Goal: Task Accomplishment & Management: Complete application form

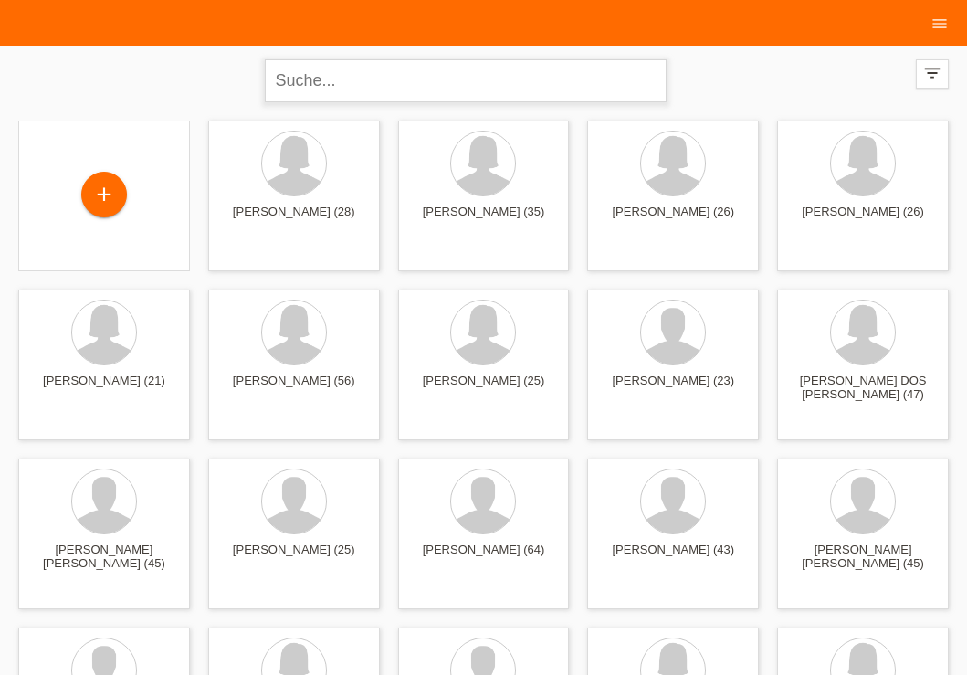
click at [363, 84] on input "text" at bounding box center [466, 80] width 402 height 43
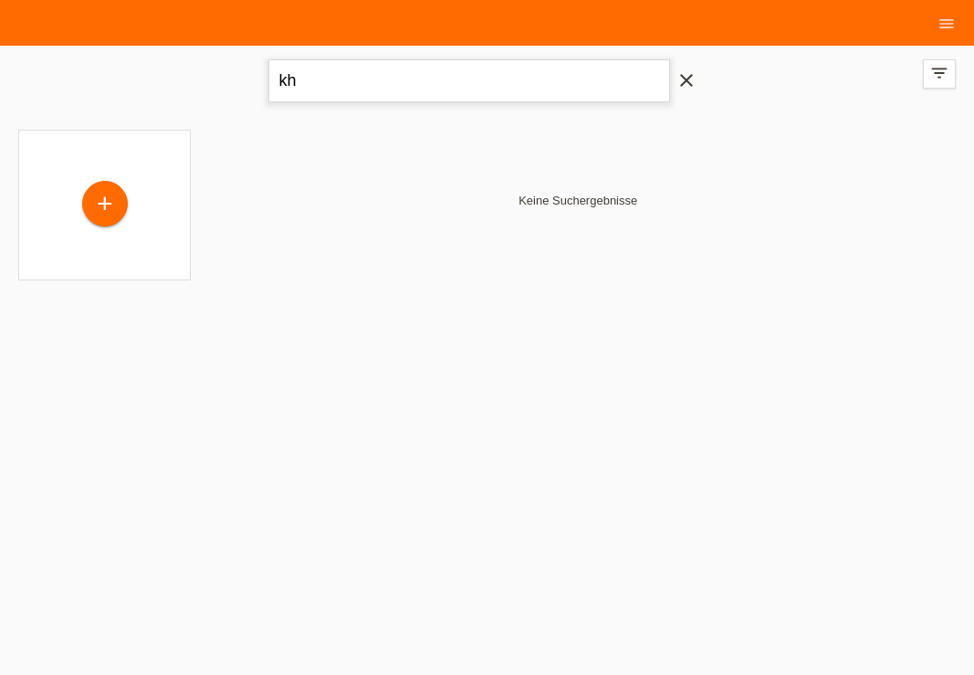
type input "k"
click at [123, 44] on nav "Kund*innen 9 Einkäufe Kartenanträge E-Mail Support menu" at bounding box center [487, 23] width 974 height 46
click at [350, 88] on input "text" at bounding box center [469, 80] width 402 height 43
click at [895, 79] on div "close filter_list view_module Alle Kund*innen anzeigen star Markierte Kund*inne…" at bounding box center [487, 79] width 956 height 66
click at [496, 86] on input "text" at bounding box center [469, 80] width 402 height 43
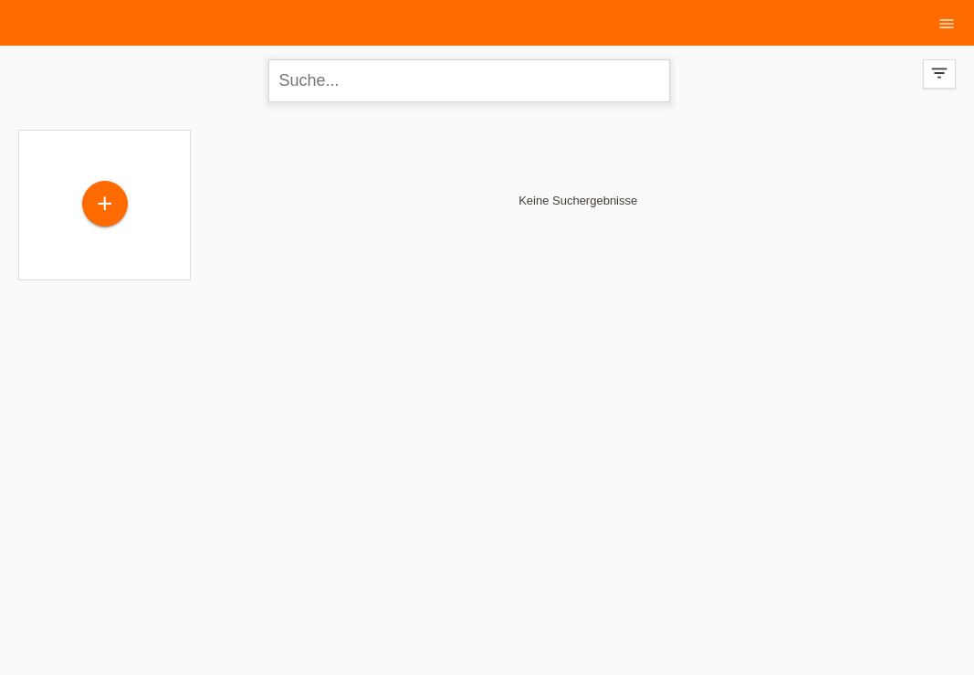
click at [496, 86] on input "text" at bounding box center [469, 80] width 402 height 43
click at [108, 137] on div "+" at bounding box center [104, 205] width 173 height 151
click at [82, 48] on div "close filter_list view_module Alle Kund*innen anzeigen star Markierte Kund*inne…" at bounding box center [487, 79] width 956 height 66
click at [683, 78] on icon "close" at bounding box center [687, 80] width 22 height 22
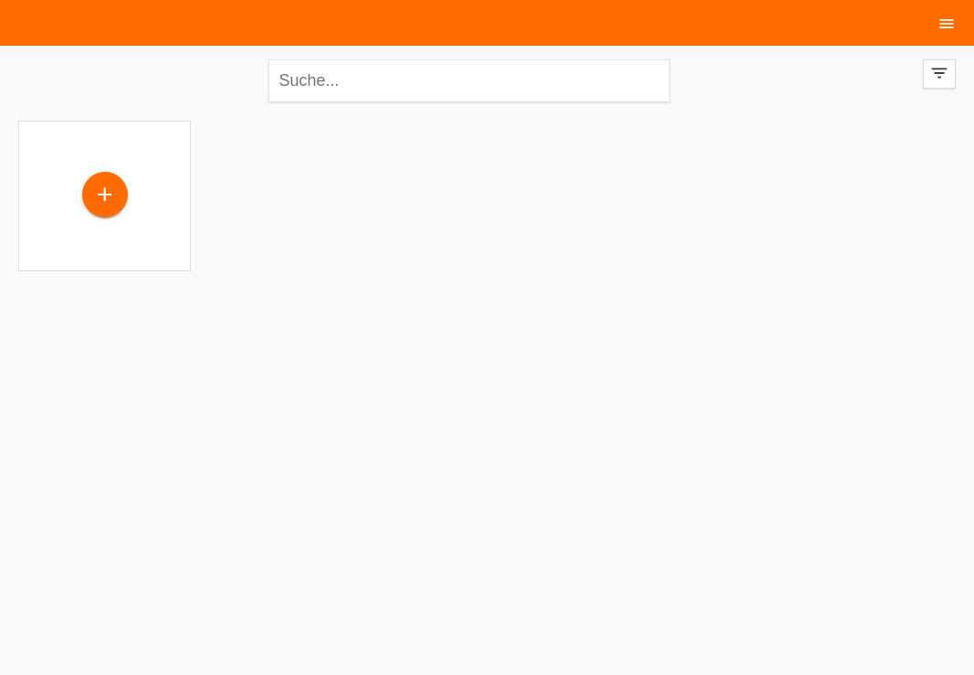
click at [955, 23] on icon "menu" at bounding box center [947, 24] width 18 height 18
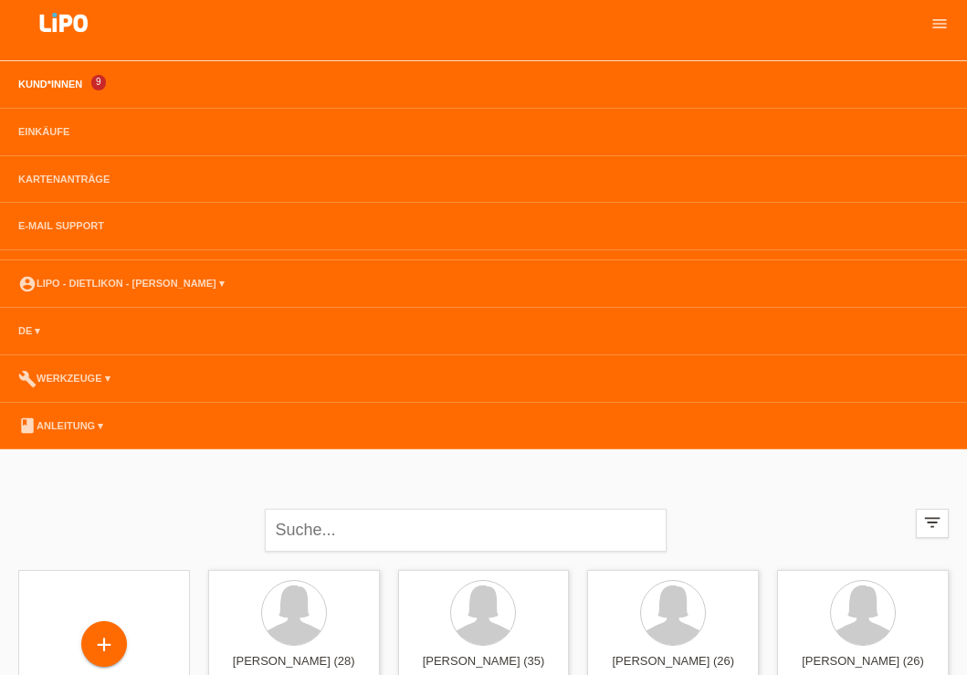
drag, startPoint x: 973, startPoint y: 194, endPoint x: 962, endPoint y: -74, distance: 268.6
click at [942, 25] on icon "menu" at bounding box center [939, 24] width 18 height 18
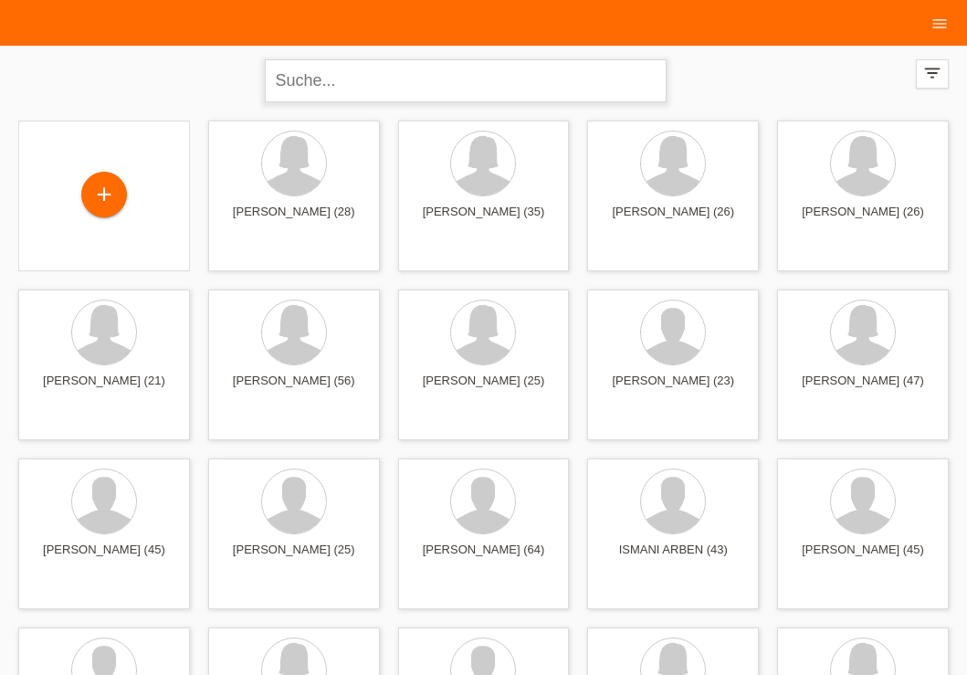
click at [382, 92] on input "text" at bounding box center [466, 80] width 402 height 43
type input "manar"
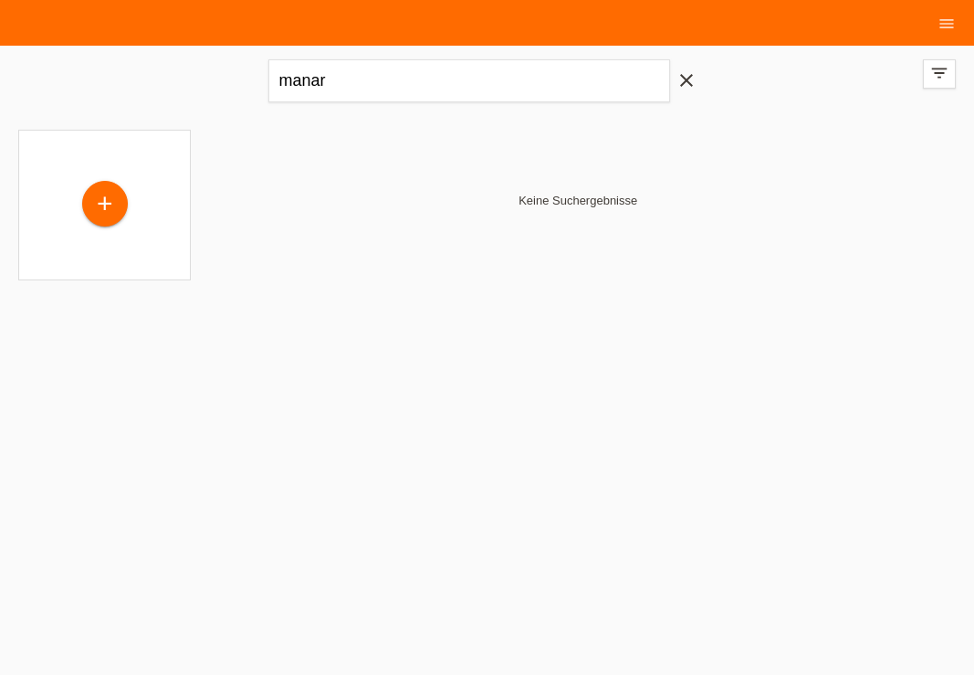
click at [685, 83] on icon "close" at bounding box center [687, 80] width 22 height 22
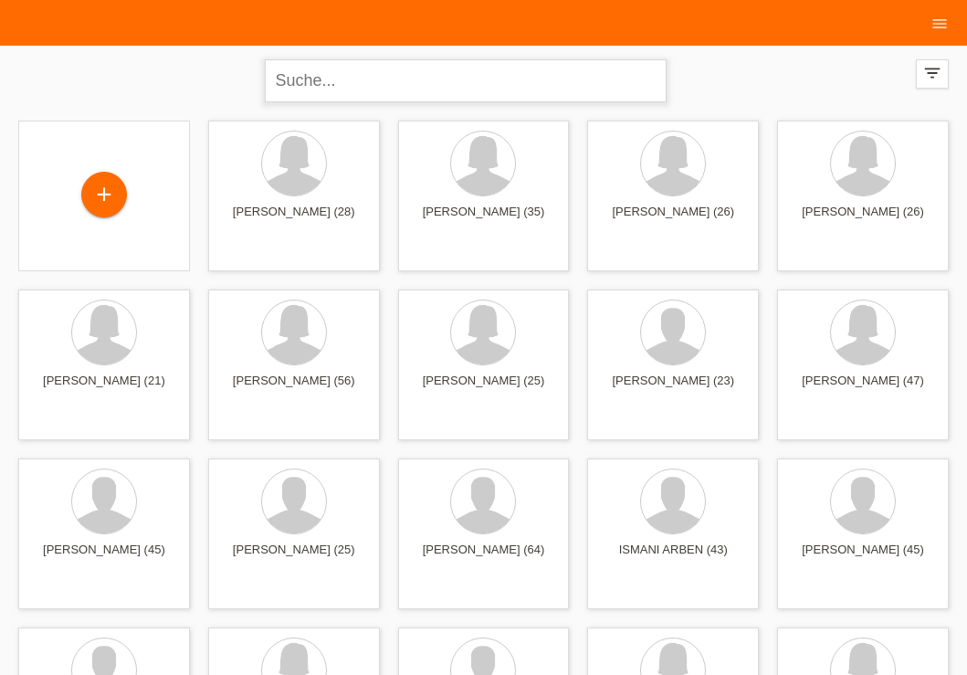
drag, startPoint x: 971, startPoint y: 530, endPoint x: 970, endPoint y: -58, distance: 587.0
click at [222, 67] on div "close filter_list view_module Alle Kund*innen anzeigen star Markierte Kund*inne…" at bounding box center [483, 79] width 949 height 66
click at [697, 74] on form "close" at bounding box center [484, 80] width 438 height 43
drag, startPoint x: 973, startPoint y: 79, endPoint x: 971, endPoint y: -26, distance: 105.0
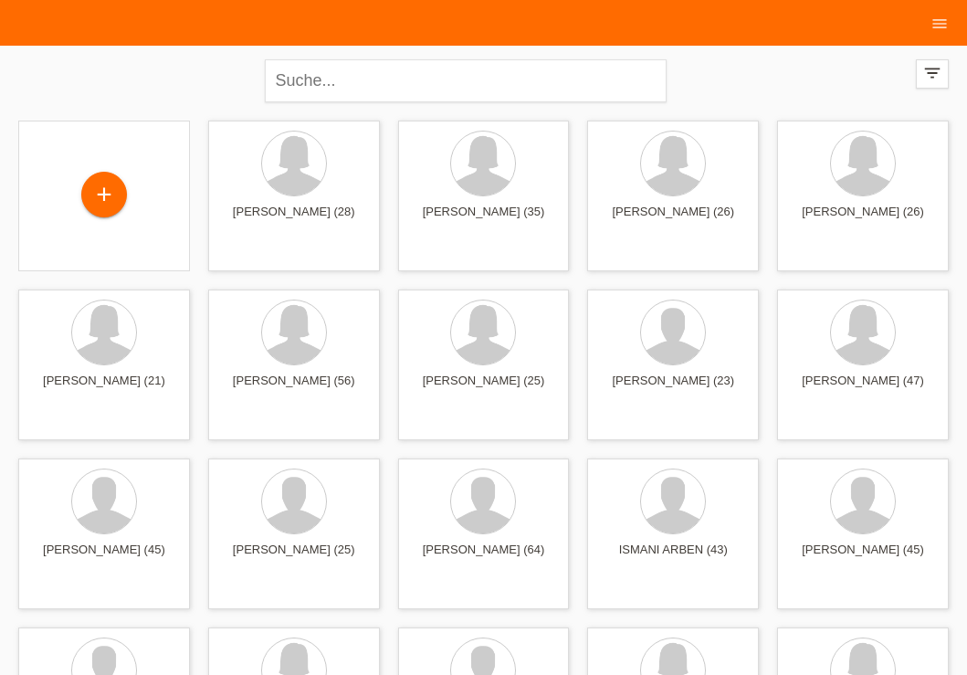
drag, startPoint x: 973, startPoint y: 582, endPoint x: 956, endPoint y: -68, distance: 649.4
click at [944, 23] on icon "menu" at bounding box center [939, 24] width 18 height 18
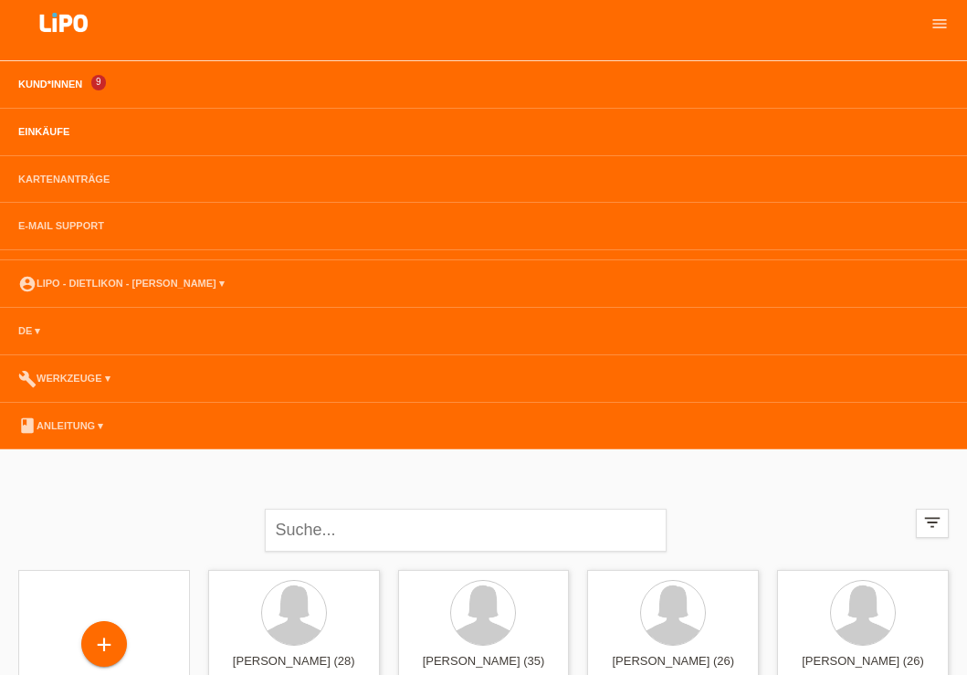
click at [69, 132] on link "Einkäufe" at bounding box center [43, 131] width 69 height 11
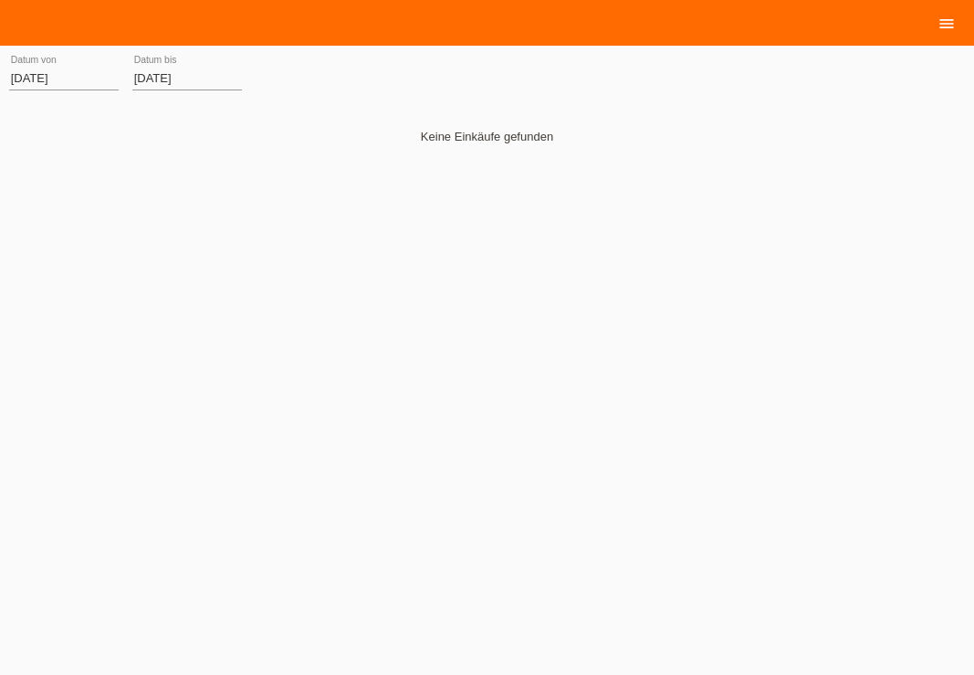
click at [946, 26] on icon "menu" at bounding box center [947, 24] width 18 height 18
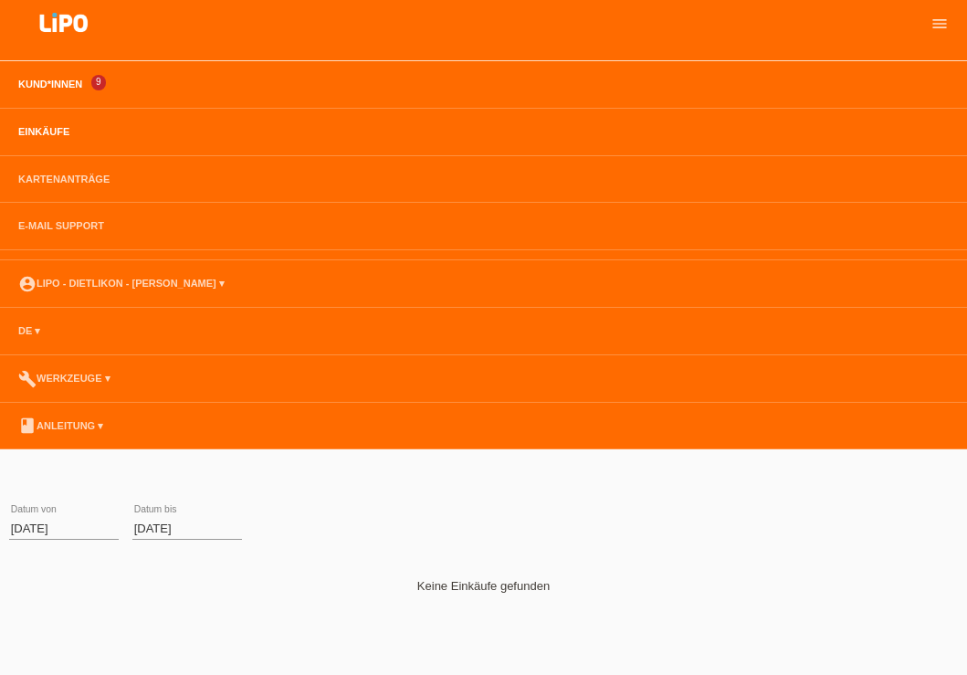
click at [31, 80] on link "Kund*innen" at bounding box center [50, 84] width 82 height 11
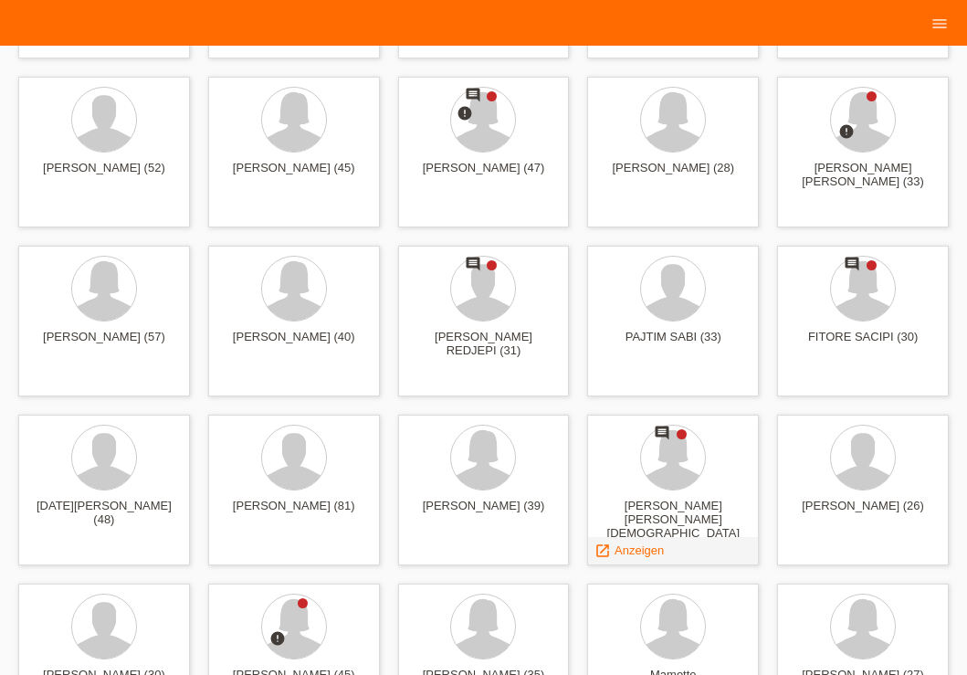
scroll to position [1970, 0]
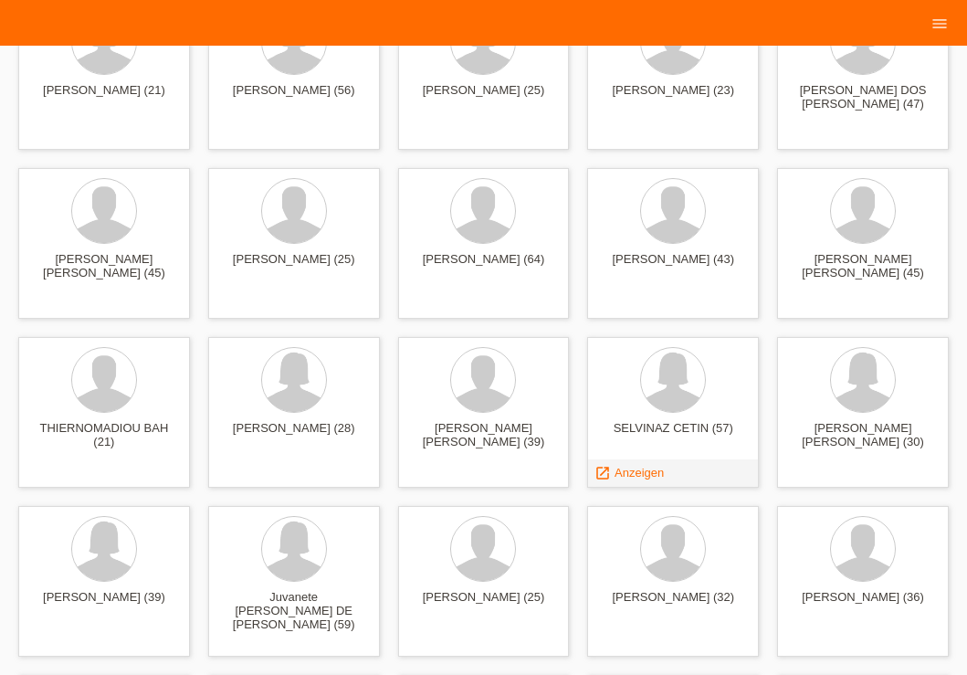
scroll to position [0, 0]
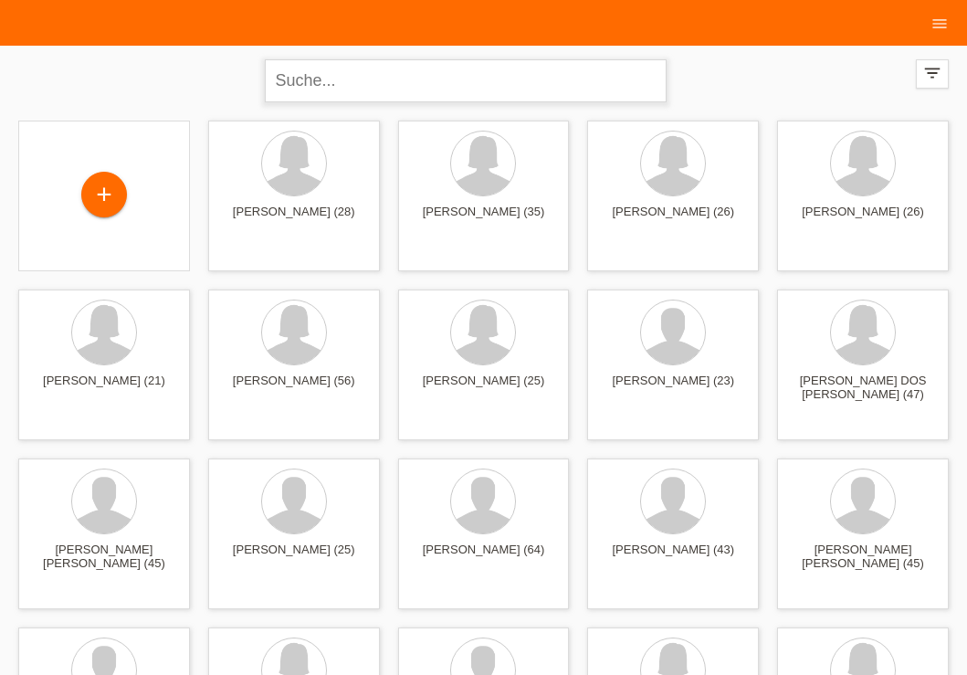
click at [350, 80] on input "text" at bounding box center [466, 80] width 402 height 43
type input "manar khalaf"
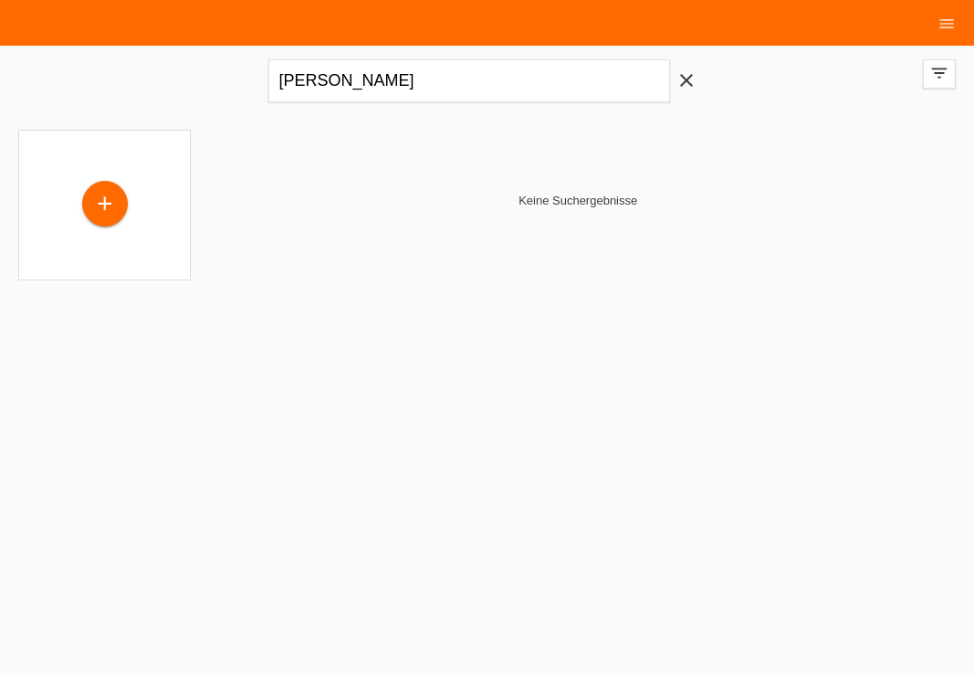
click at [689, 75] on icon "close" at bounding box center [687, 80] width 22 height 22
click at [949, 26] on icon "menu" at bounding box center [947, 24] width 18 height 18
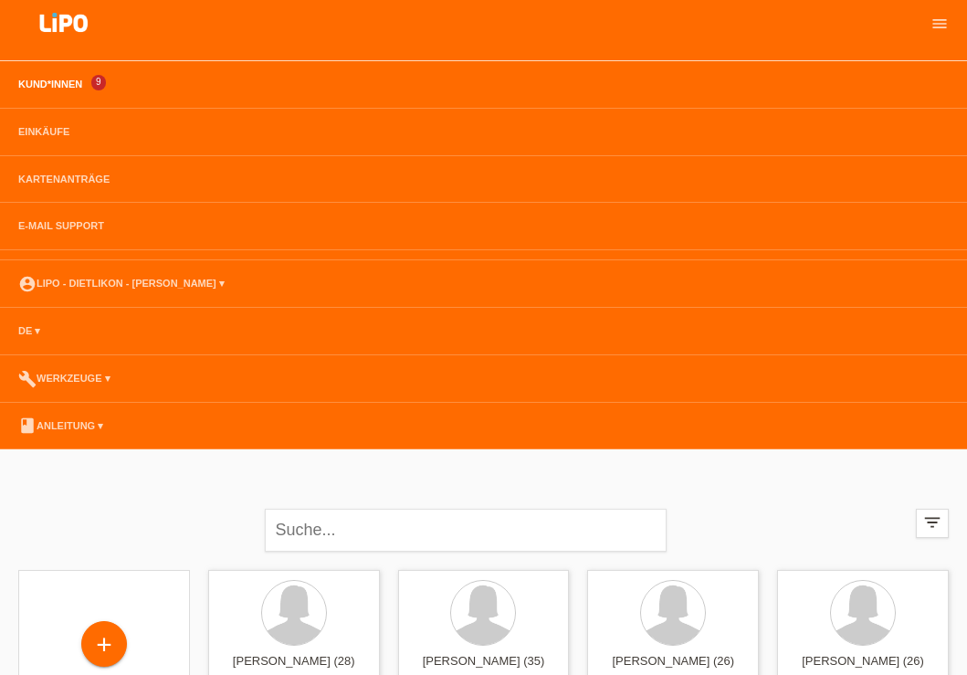
click at [52, 85] on link "Kund*innen" at bounding box center [50, 84] width 82 height 11
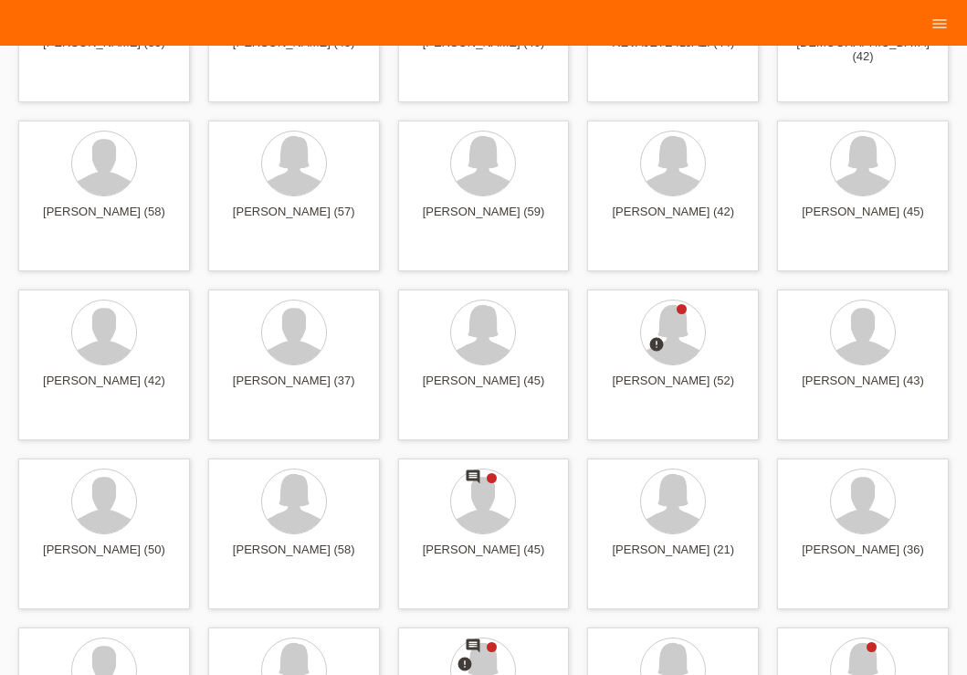
scroll to position [1025, 0]
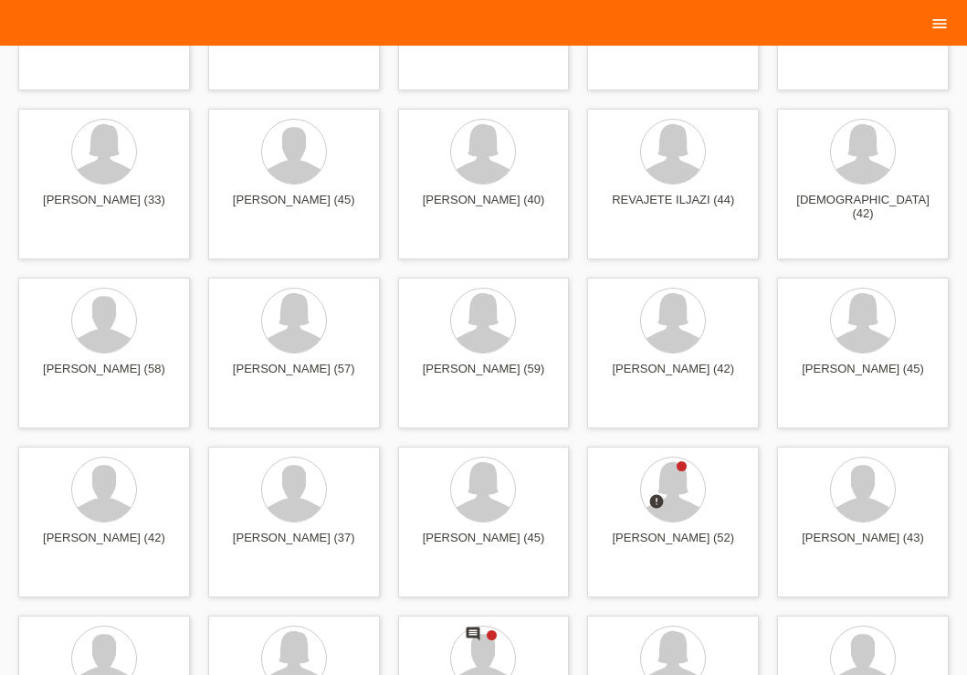
click at [943, 16] on icon "menu" at bounding box center [939, 24] width 18 height 18
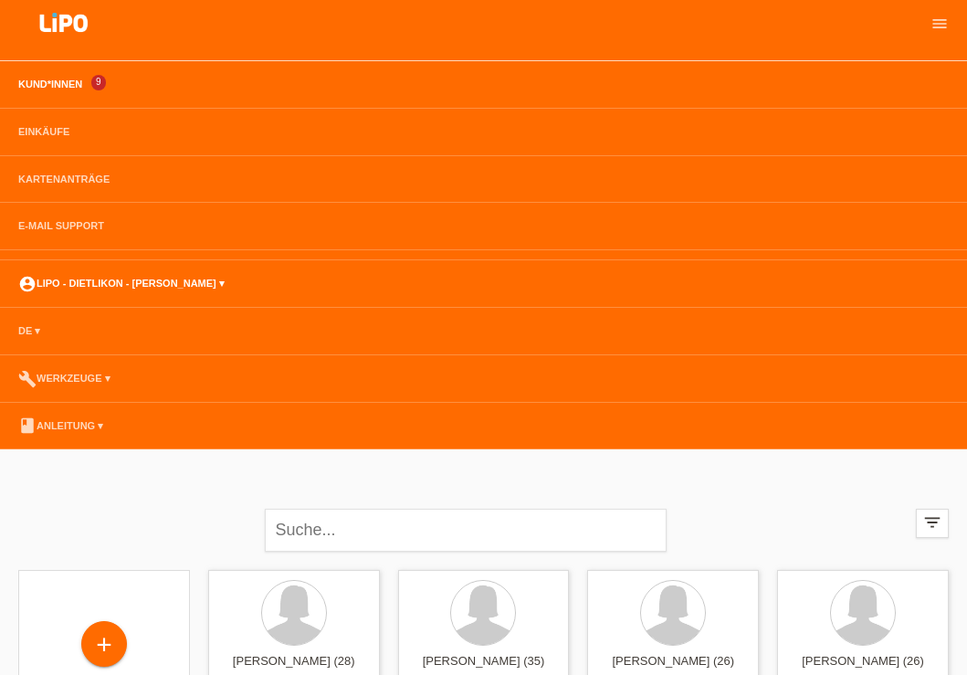
click at [157, 278] on link "account_circle LIPO - Dietlikon - Carmine Vaccaro ▾" at bounding box center [121, 283] width 225 height 11
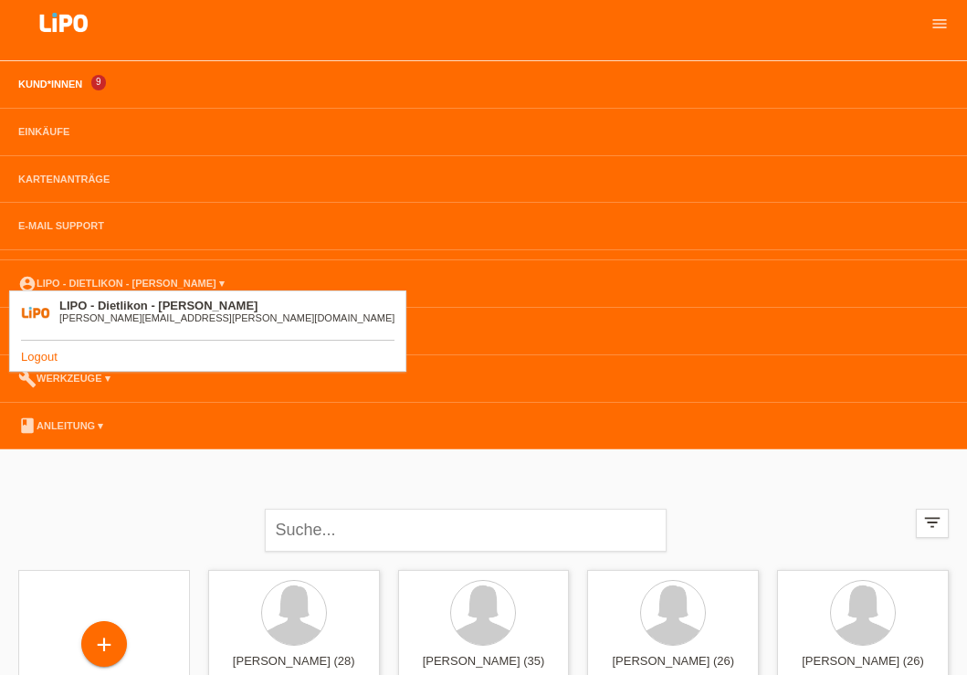
click at [30, 357] on link "Logout" at bounding box center [39, 357] width 37 height 14
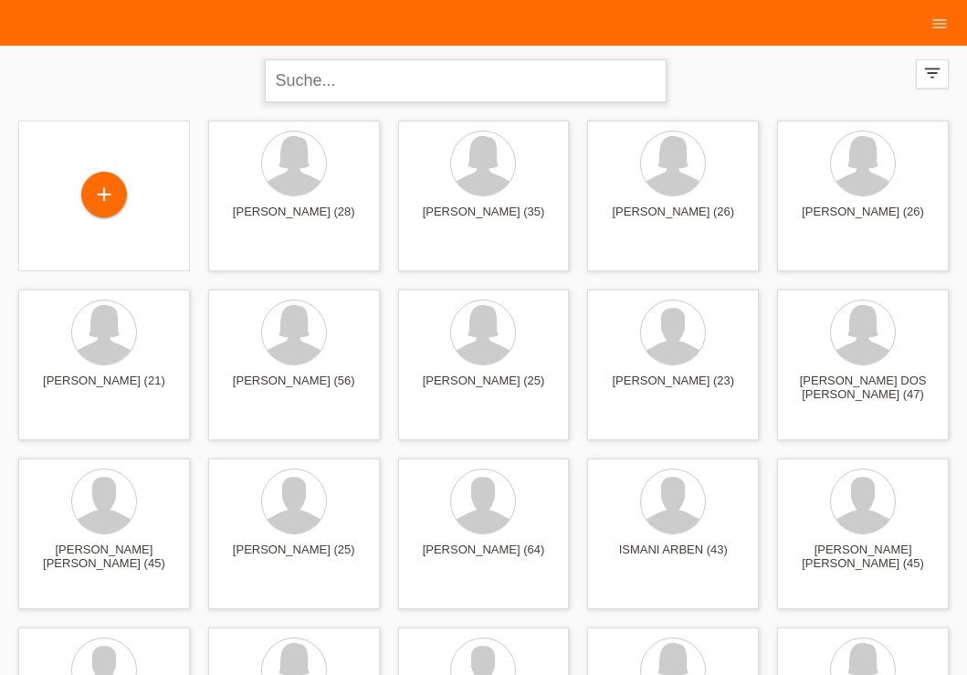
click at [422, 89] on input "text" at bounding box center [466, 80] width 402 height 43
click at [931, 26] on icon "menu" at bounding box center [939, 24] width 18 height 18
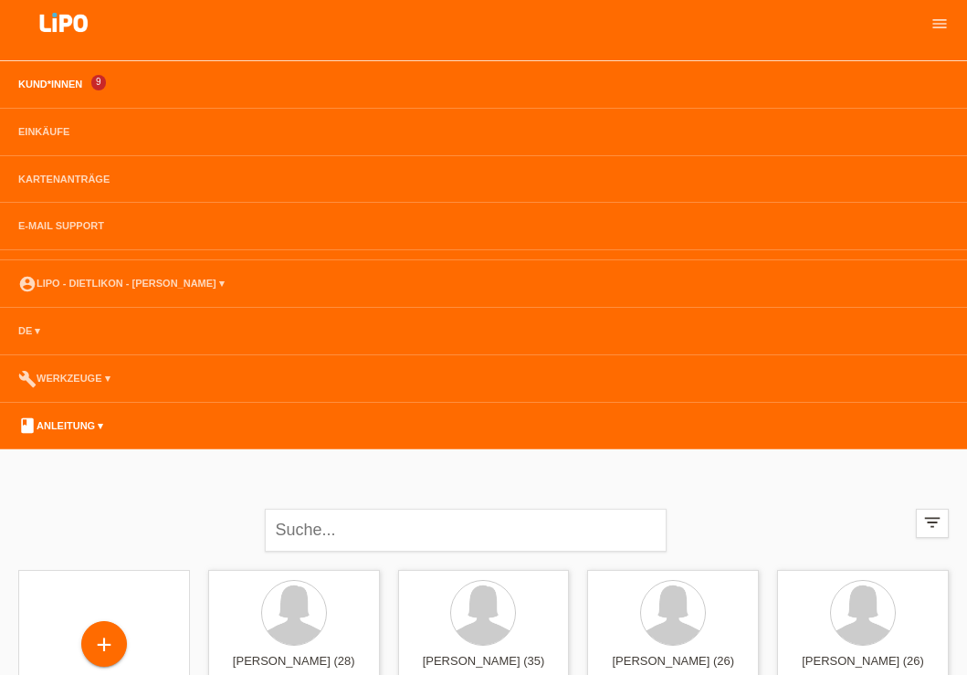
click at [105, 426] on link "book Anleitung ▾" at bounding box center [60, 425] width 103 height 11
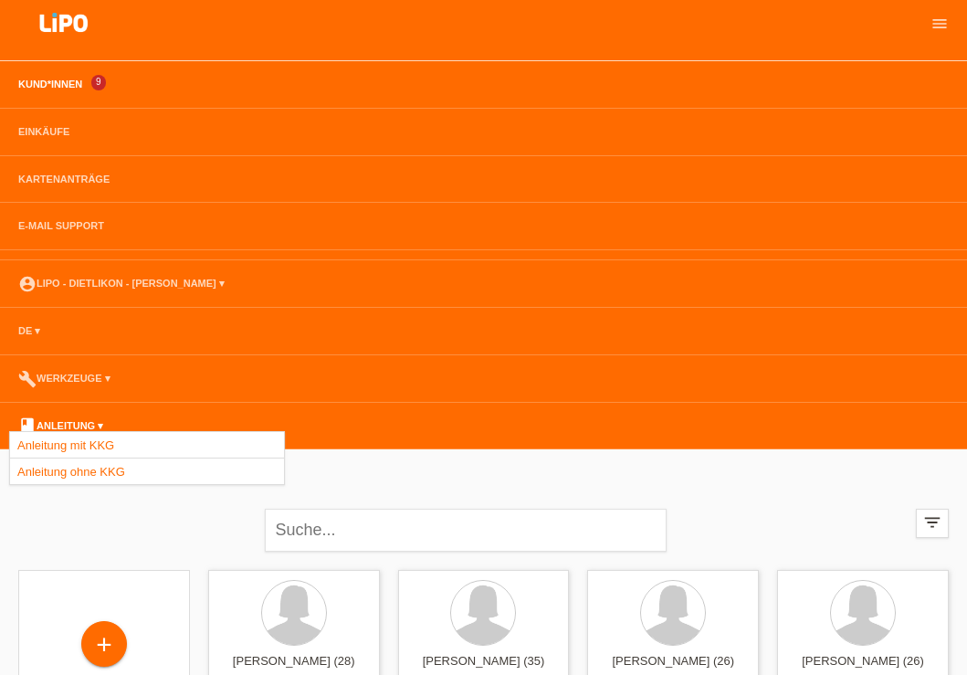
click at [105, 426] on link "book Anleitung ▾" at bounding box center [60, 425] width 103 height 11
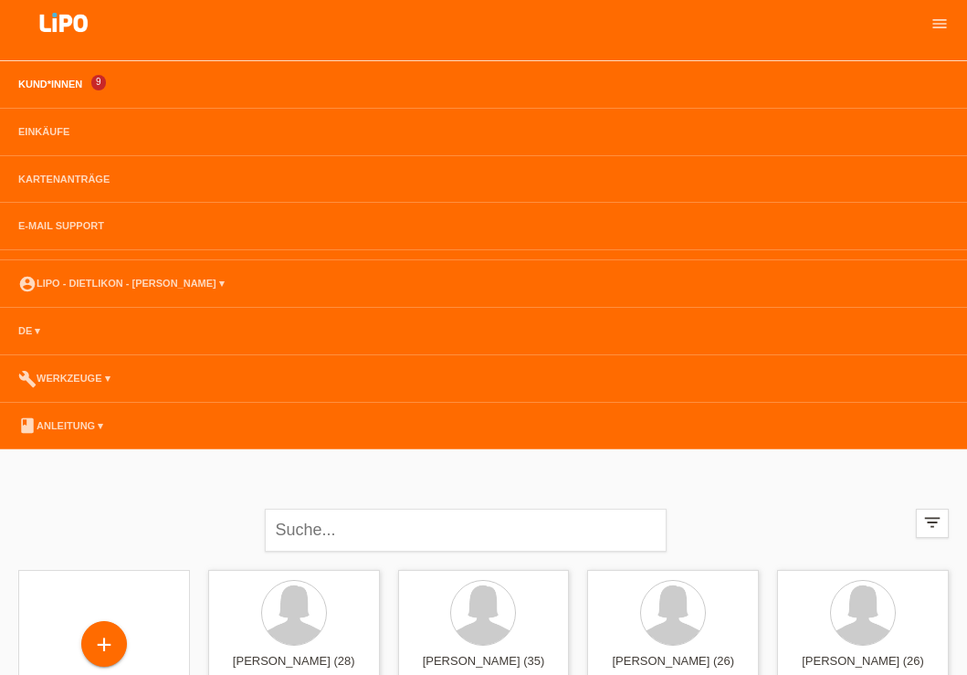
click at [942, 34] on li "menu" at bounding box center [935, 23] width 46 height 47
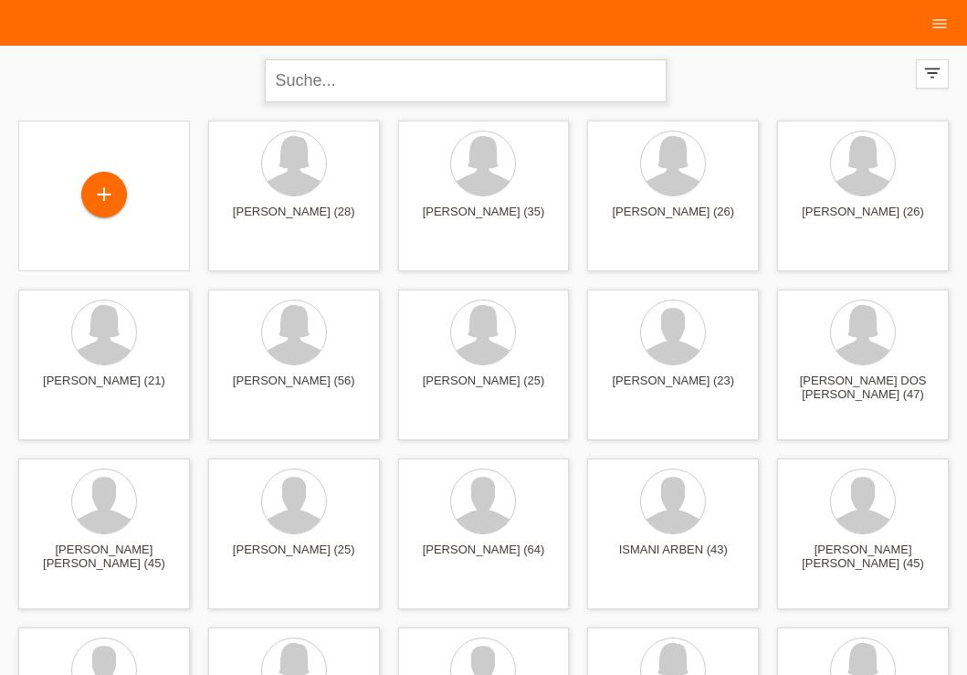
click at [411, 77] on input "text" at bounding box center [466, 80] width 402 height 43
click at [71, 191] on div "+" at bounding box center [104, 197] width 142 height 48
click at [93, 198] on div "+" at bounding box center [104, 196] width 44 height 31
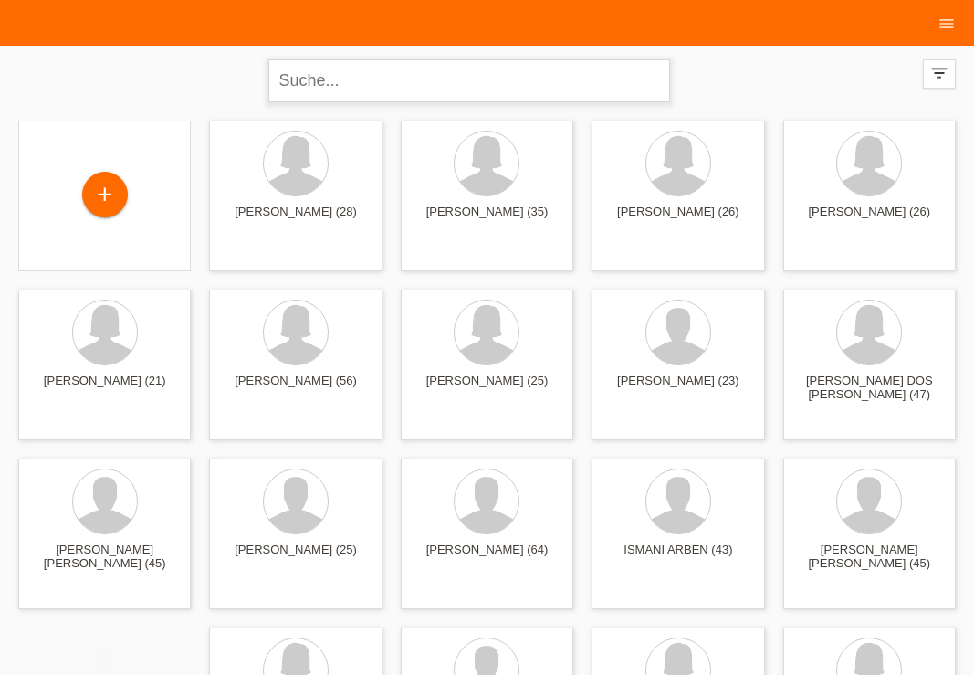
click at [422, 89] on input "text" at bounding box center [469, 80] width 402 height 43
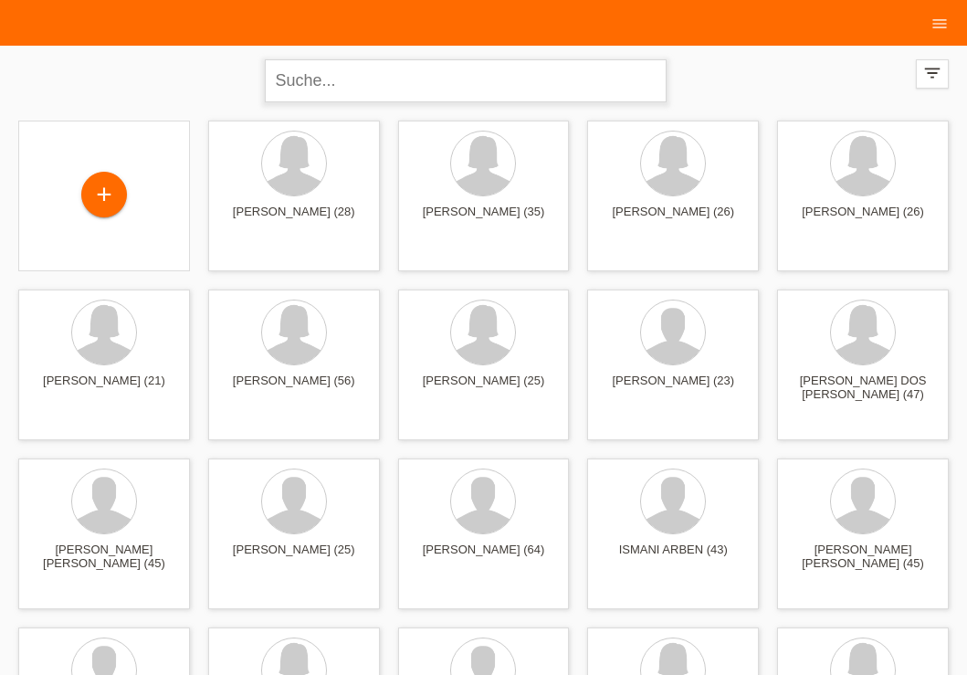
click at [422, 89] on input "text" at bounding box center [466, 80] width 402 height 43
type input "wassergasse"
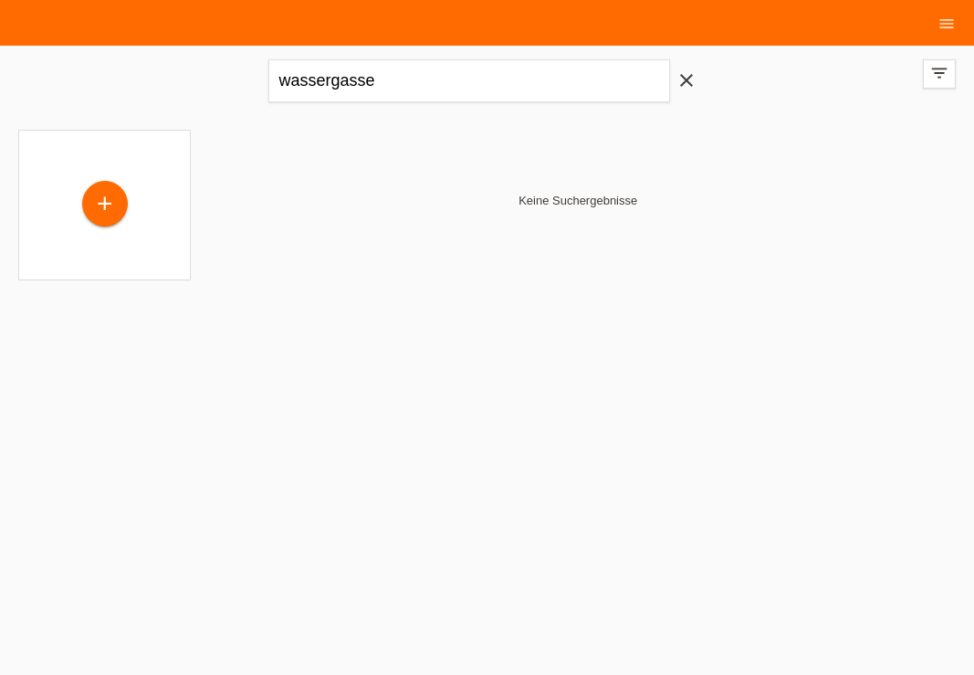
click at [683, 76] on icon "close" at bounding box center [687, 80] width 22 height 22
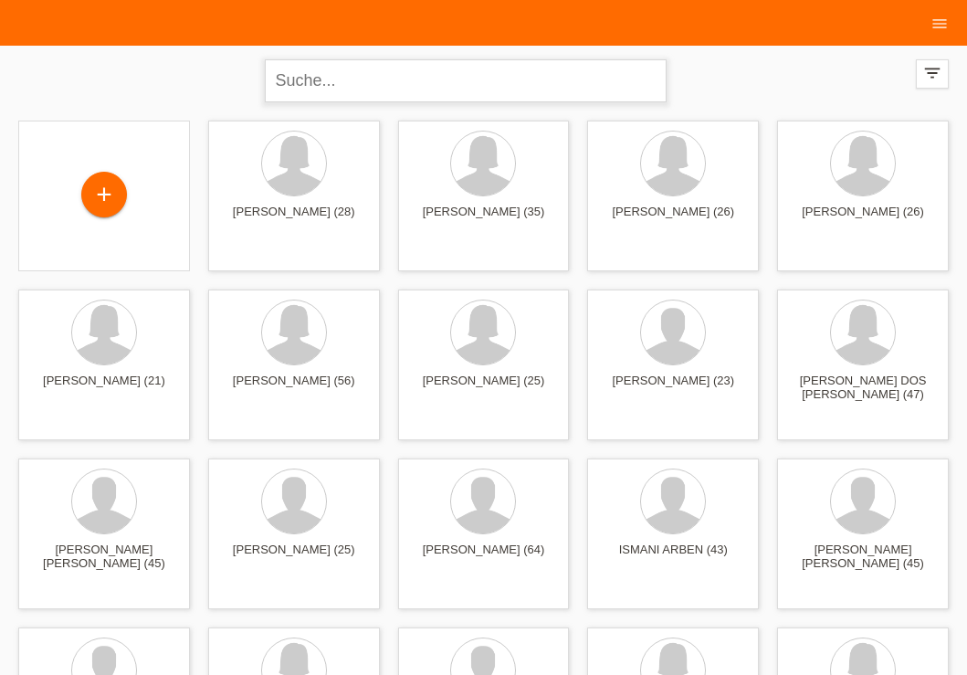
drag, startPoint x: 973, startPoint y: 427, endPoint x: 973, endPoint y: -74, distance: 501.2
type input "wassergass 25"
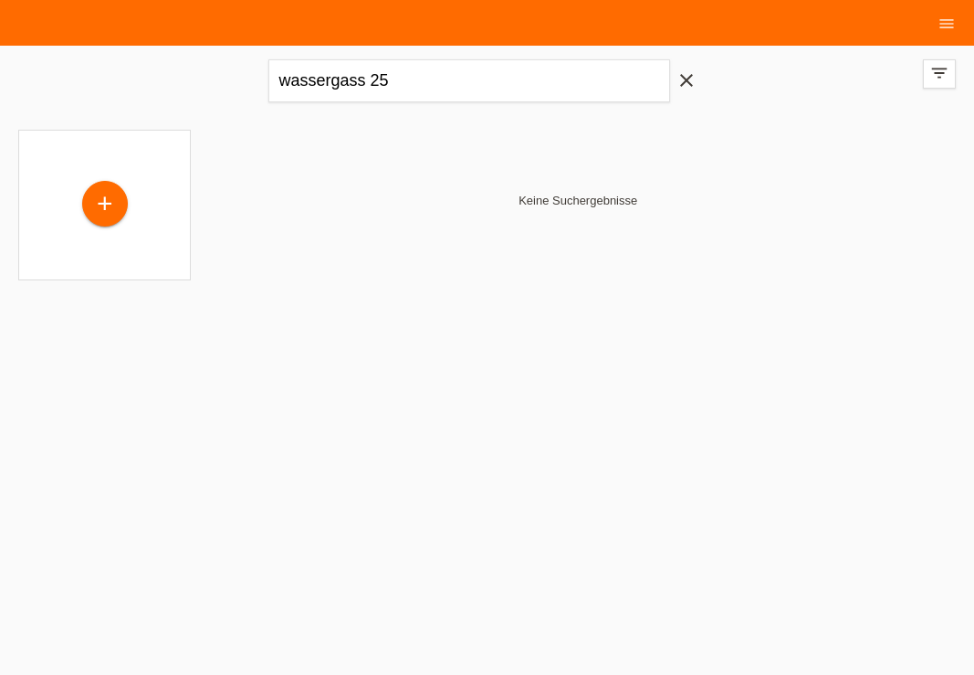
drag, startPoint x: 681, startPoint y: 85, endPoint x: 698, endPoint y: 76, distance: 18.8
click at [687, 81] on icon "close" at bounding box center [687, 80] width 22 height 22
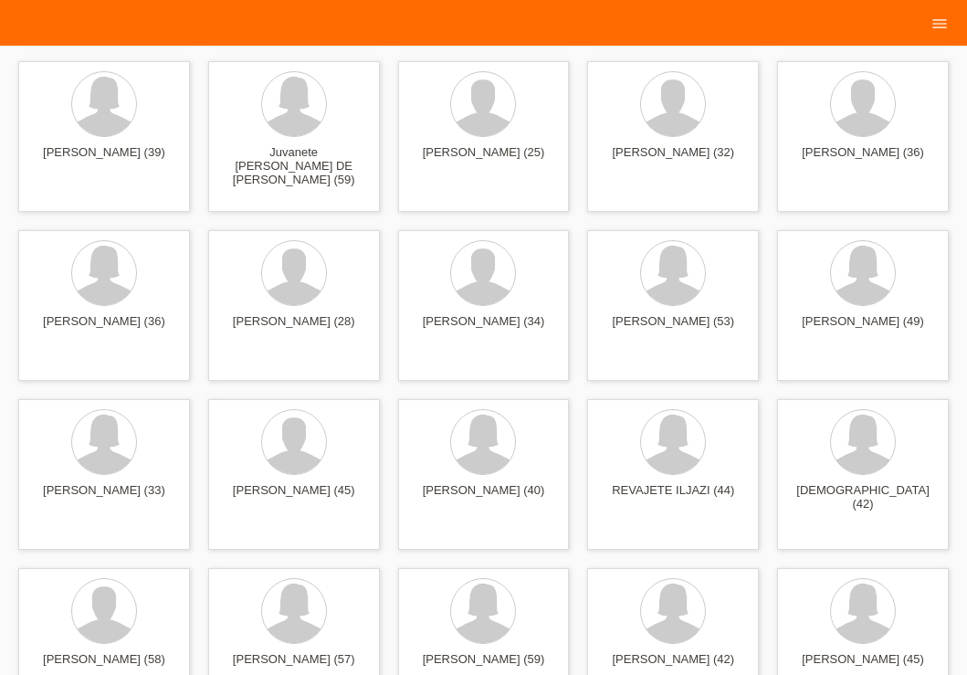
scroll to position [105, 0]
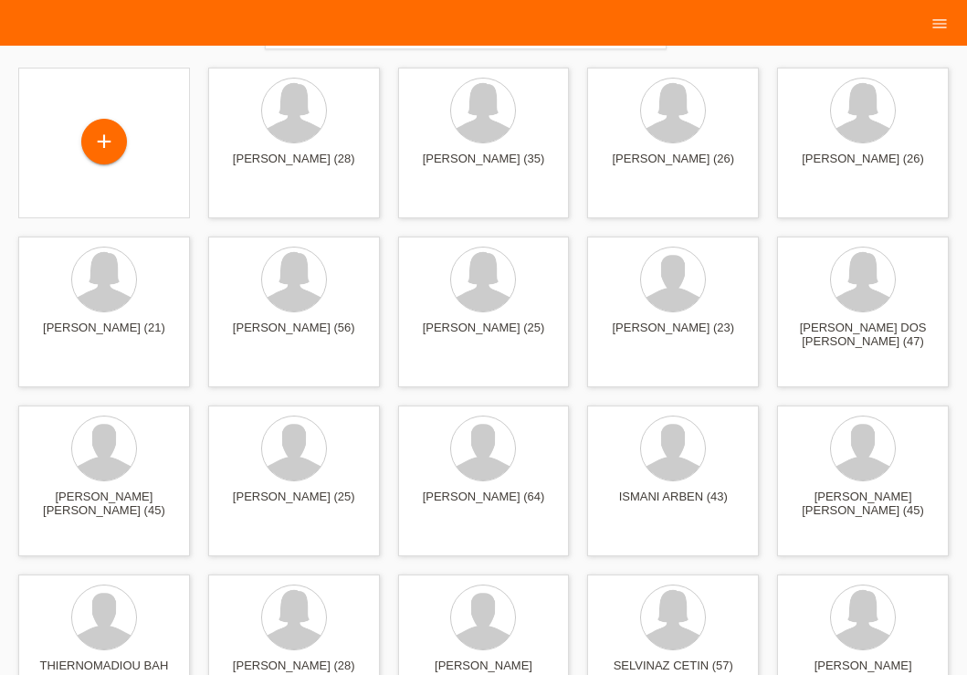
scroll to position [0, 0]
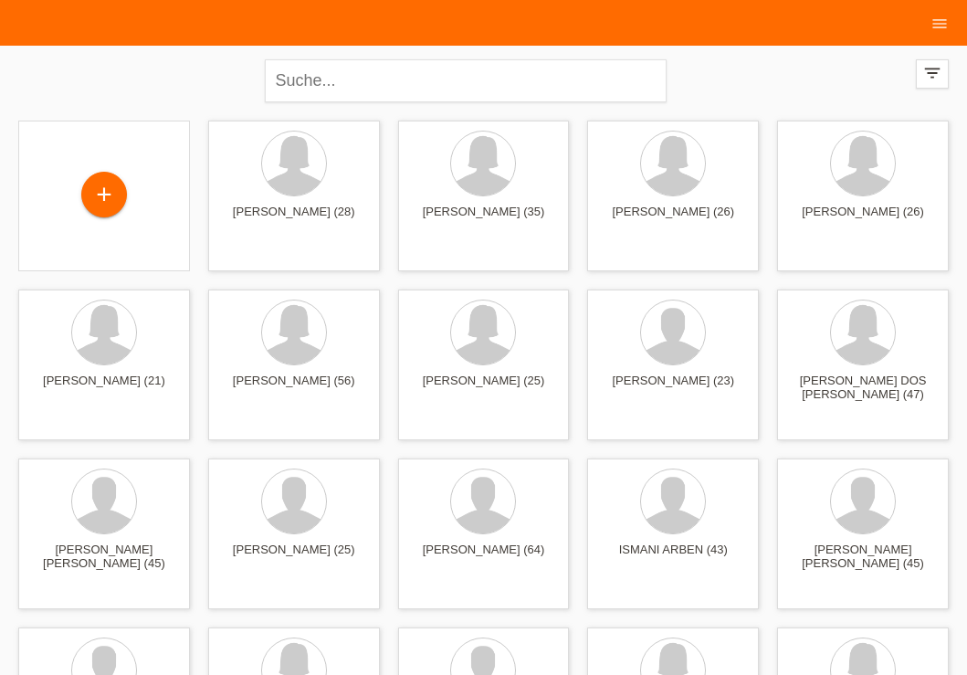
click at [163, 96] on div "close filter_list view_module Alle Kund*innen anzeigen star Markierte [PERSON_N…" at bounding box center [483, 79] width 949 height 66
drag, startPoint x: 973, startPoint y: 58, endPoint x: 950, endPoint y: -39, distance: 99.4
click at [120, 170] on div "+" at bounding box center [104, 196] width 172 height 151
click at [92, 226] on div "+" at bounding box center [104, 196] width 172 height 151
click at [21, 192] on div "+" at bounding box center [104, 196] width 172 height 151
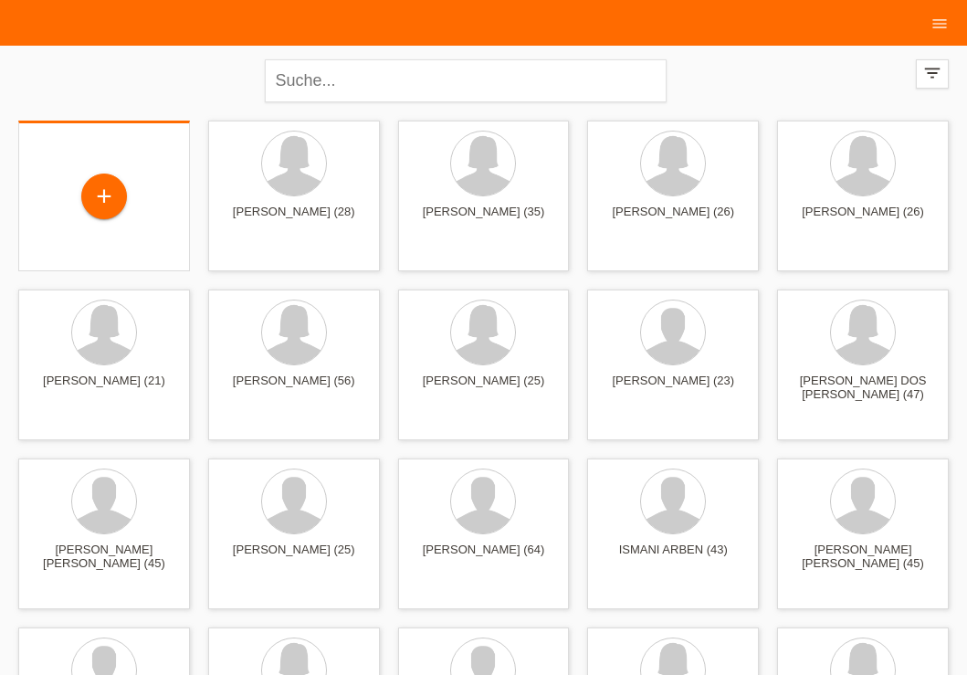
click at [139, 191] on div "+" at bounding box center [104, 197] width 142 height 48
click at [144, 71] on div "close filter_list view_module Alle Kund*innen anzeigen star Markierte Kund*inne…" at bounding box center [483, 79] width 949 height 66
click at [91, 195] on div "+" at bounding box center [104, 196] width 44 height 31
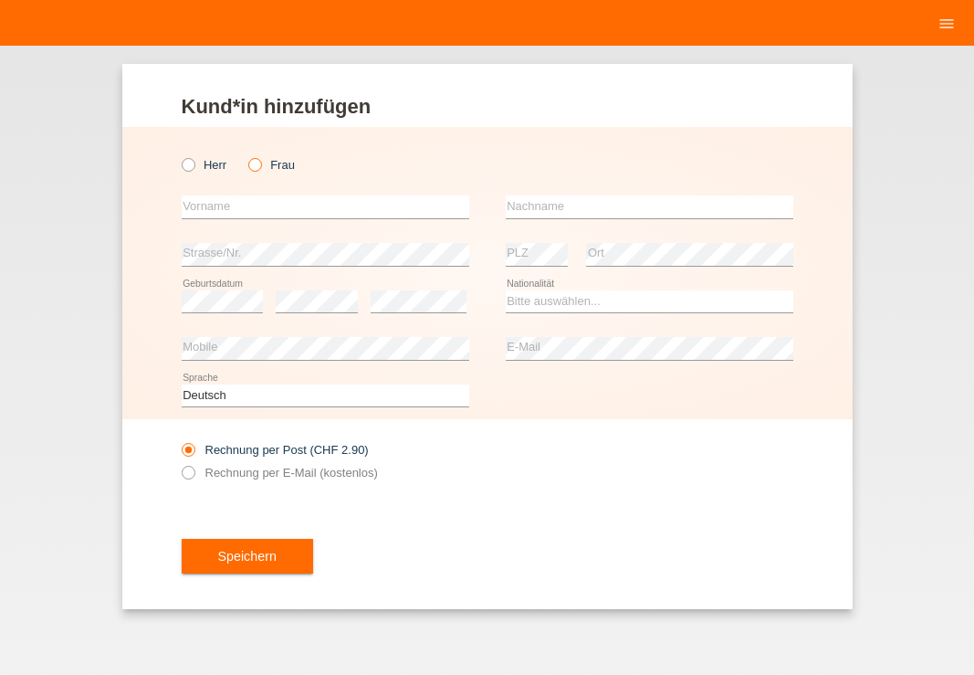
click at [263, 165] on label "Frau" at bounding box center [271, 165] width 47 height 14
click at [260, 165] on input "Frau" at bounding box center [254, 164] width 12 height 12
radio input "true"
click at [307, 197] on input "text" at bounding box center [326, 206] width 288 height 23
type input "manar"
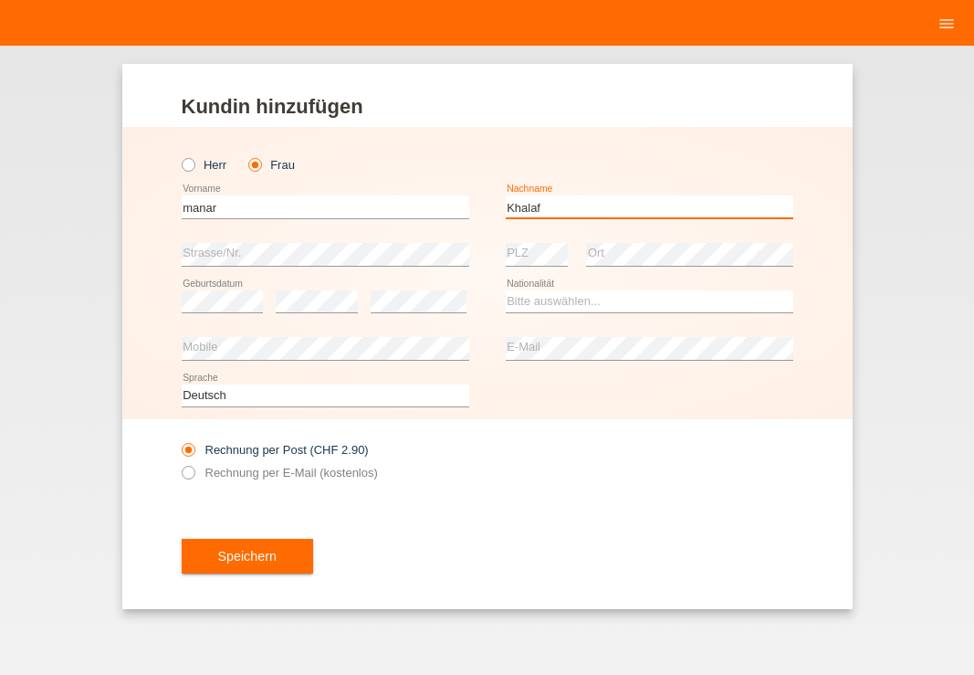
type input "Khalaf"
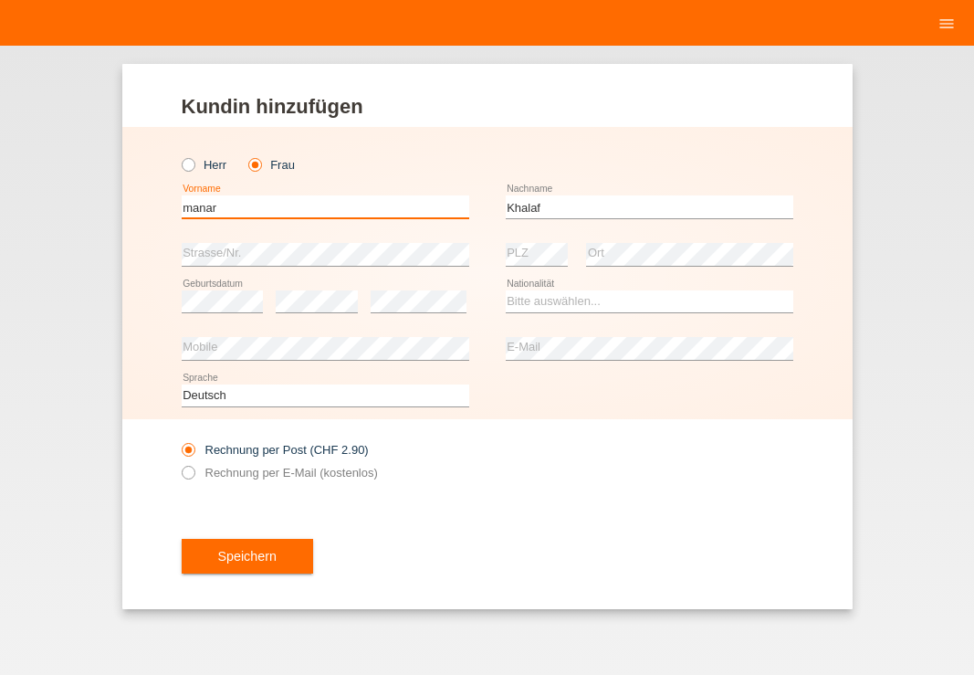
click at [196, 213] on input "manar" at bounding box center [326, 206] width 288 height 23
type input "Manar"
click at [564, 541] on div "Speichern" at bounding box center [488, 556] width 612 height 106
click at [567, 304] on select "Bitte auswählen... Schweiz Deutschland Liechtenstein Österreich ------------ Af…" at bounding box center [650, 301] width 288 height 22
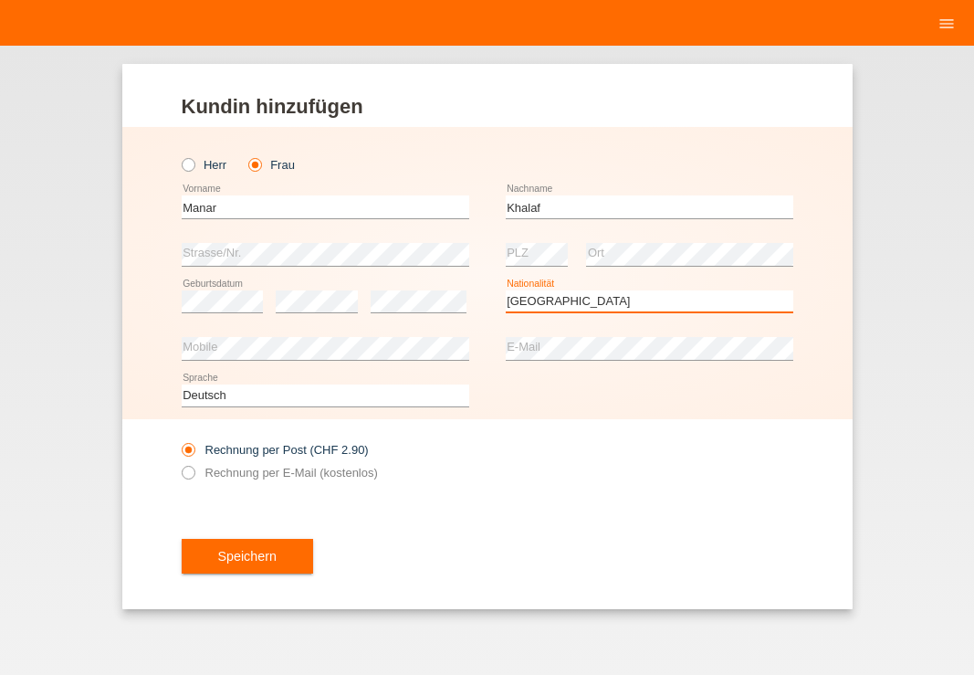
drag, startPoint x: 802, startPoint y: 587, endPoint x: 764, endPoint y: 431, distance: 160.5
select select "IT"
click at [0, 0] on option "[GEOGRAPHIC_DATA]" at bounding box center [0, 0] width 0 height 0
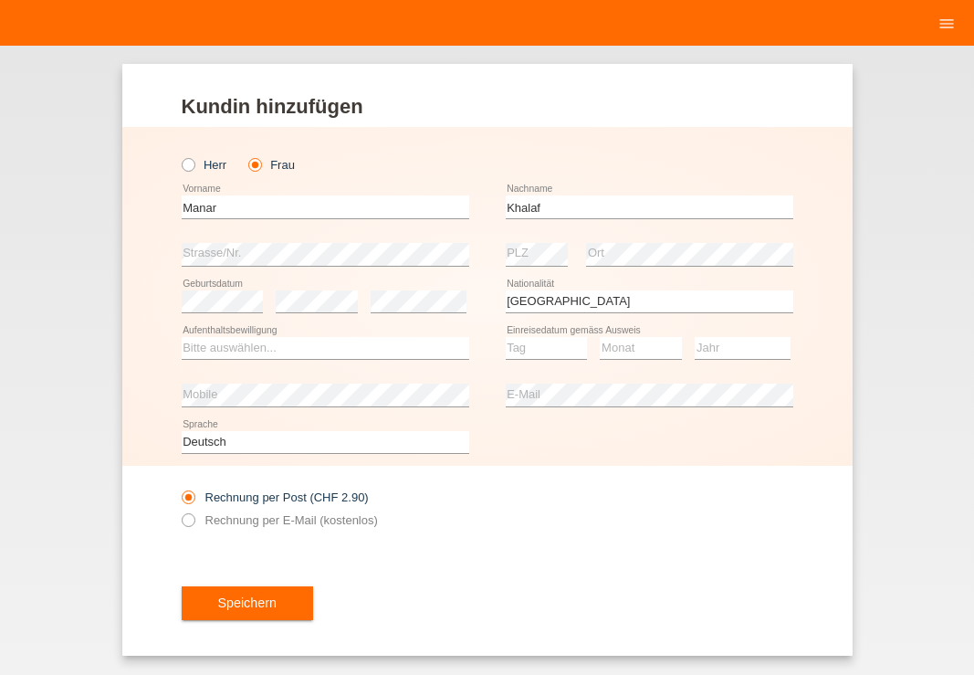
click at [483, 520] on div "Rechnung per Post (CHF 2.90) Rechnung per E-Mail (kostenlos)" at bounding box center [488, 508] width 612 height 84
click at [216, 353] on select "Bitte auswählen... C B B - Flüchtlingsstatus Andere" at bounding box center [326, 348] width 288 height 22
select select "C"
click at [0, 0] on option "C" at bounding box center [0, 0] width 0 height 0
click at [517, 361] on div "Tag 01 02 03 04 05 06 07 08 09 10 11 12 13 14 15 16" at bounding box center [547, 348] width 82 height 47
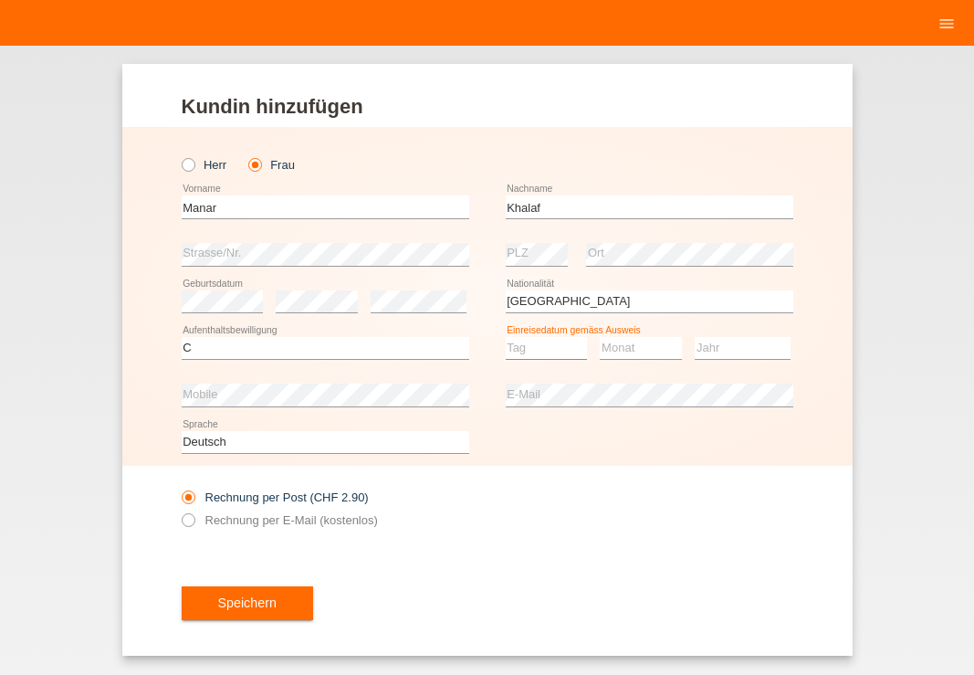
click at [519, 358] on select "Tag 01 02 03 04 05 06 07 08 09 10 11" at bounding box center [547, 348] width 82 height 22
select select "09"
select select "03"
select select "1997"
click at [568, 509] on div "Rechnung per Post (CHF 2.90) Rechnung per E-Mail (kostenlos)" at bounding box center [488, 508] width 612 height 84
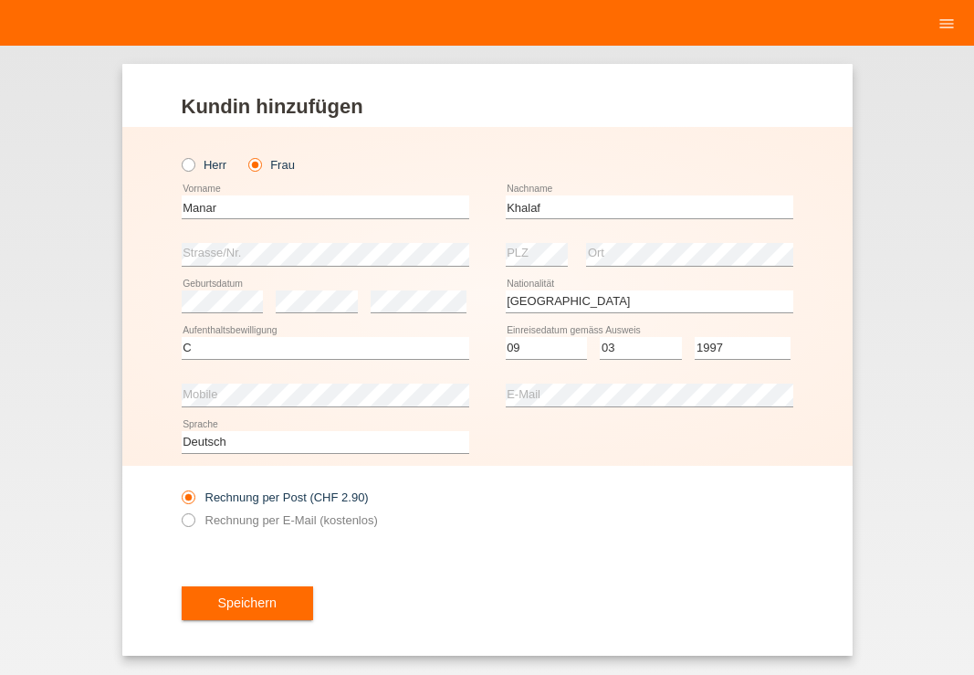
click at [327, 410] on div "error Mobile" at bounding box center [326, 395] width 288 height 47
click at [626, 533] on div "Rechnung per Post (CHF 2.90) Rechnung per E-Mail (kostenlos)" at bounding box center [488, 508] width 612 height 84
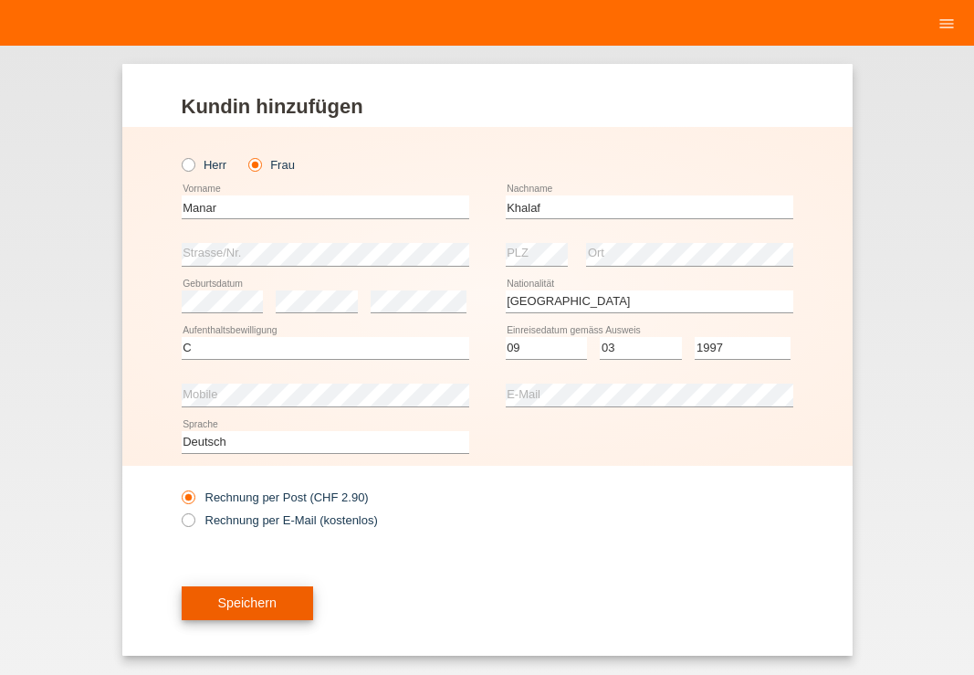
click at [263, 598] on button "Speichern" at bounding box center [247, 603] width 131 height 35
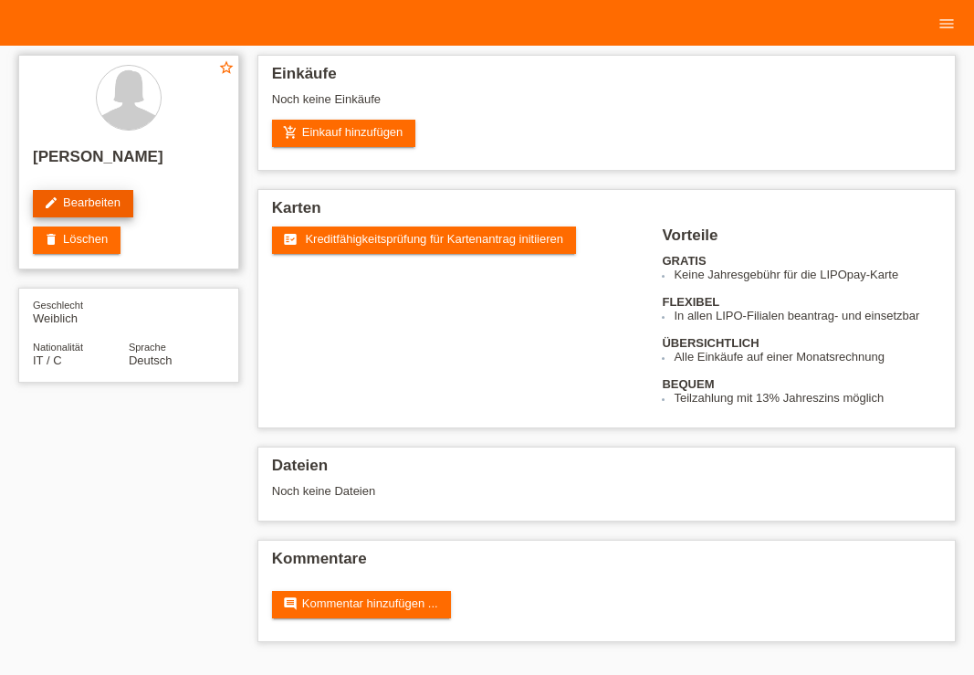
click at [96, 217] on link "edit Bearbeiten" at bounding box center [83, 203] width 100 height 27
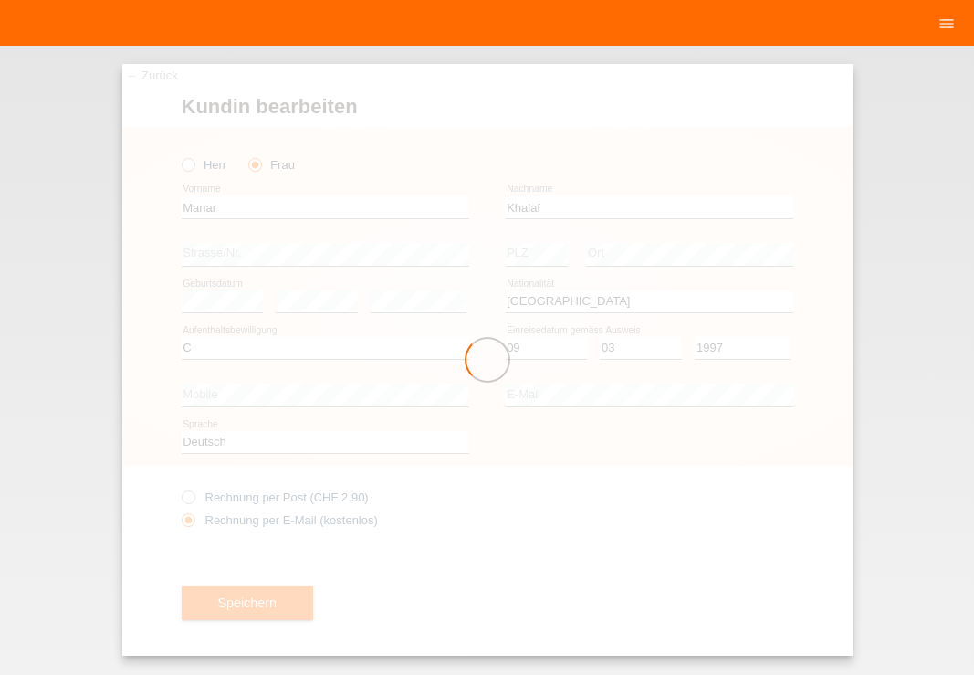
select select "IT"
select select "C"
select select "09"
select select "03"
select select "1997"
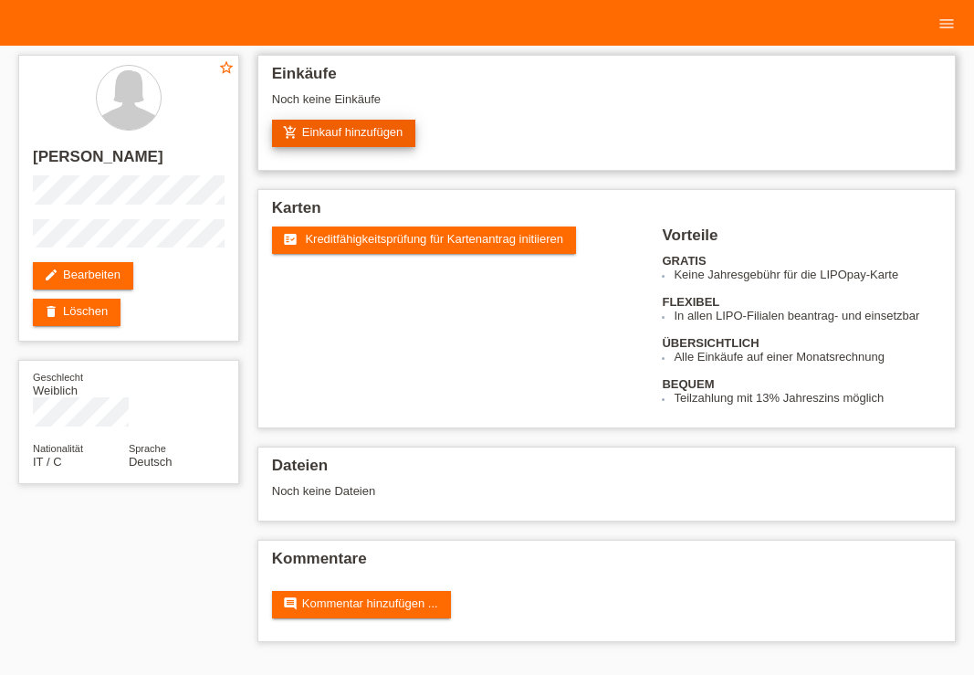
click at [328, 130] on link "add_shopping_cart Einkauf hinzufügen" at bounding box center [344, 133] width 144 height 27
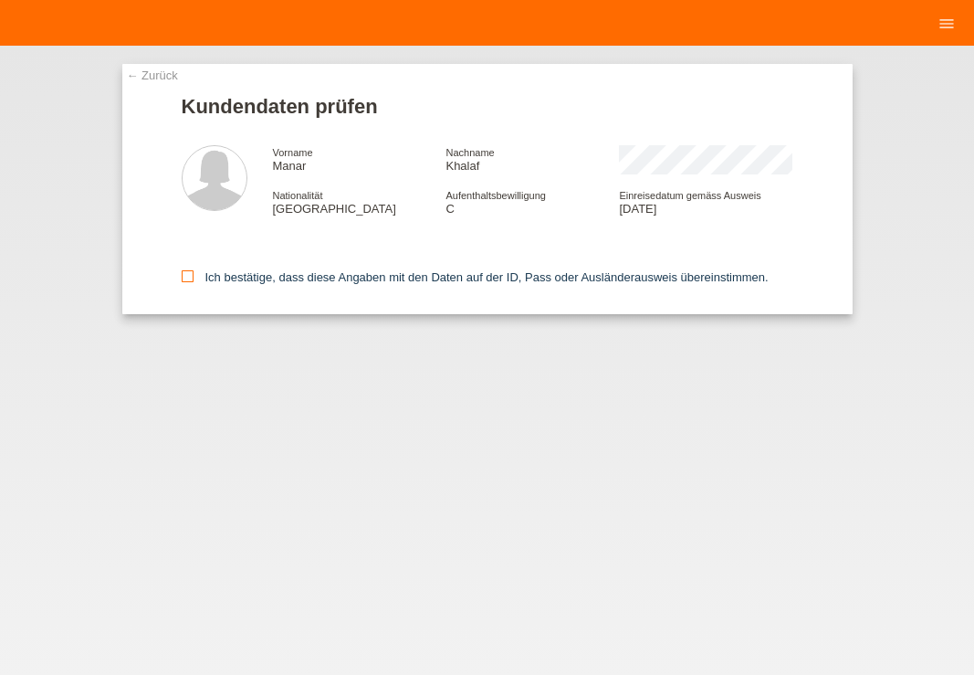
click at [184, 277] on icon at bounding box center [188, 276] width 12 height 12
click at [184, 277] on input "Ich bestätige, dass diese Angaben mit den Daten auf der ID, Pass oder Ausländer…" at bounding box center [188, 276] width 12 height 12
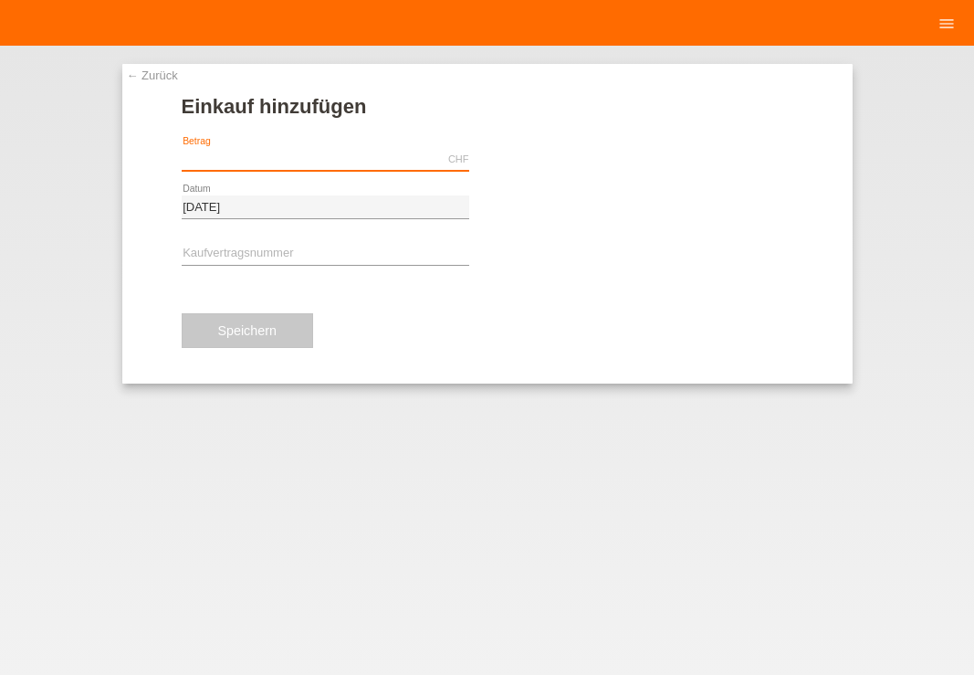
click at [220, 159] on input "text" at bounding box center [326, 159] width 288 height 23
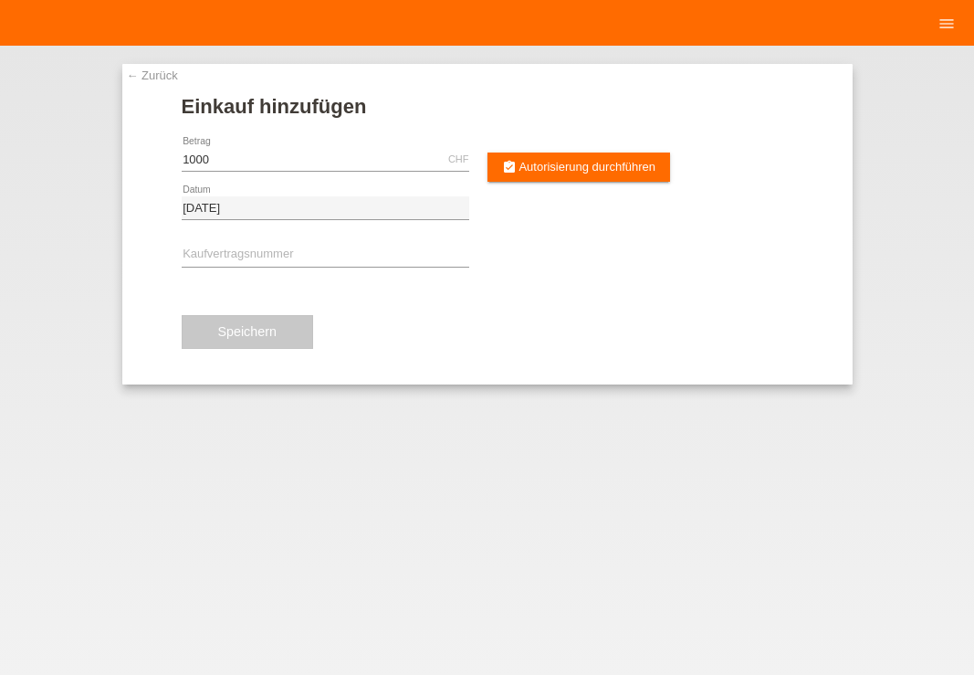
type input "1000.00"
click at [733, 410] on div "← Zurück Einkauf hinzufügen Verfügbarer Betrag: 1000.00 CHF error Betrag assign…" at bounding box center [487, 360] width 974 height 629
click at [578, 168] on span "Autorisierung durchführen" at bounding box center [587, 167] width 137 height 14
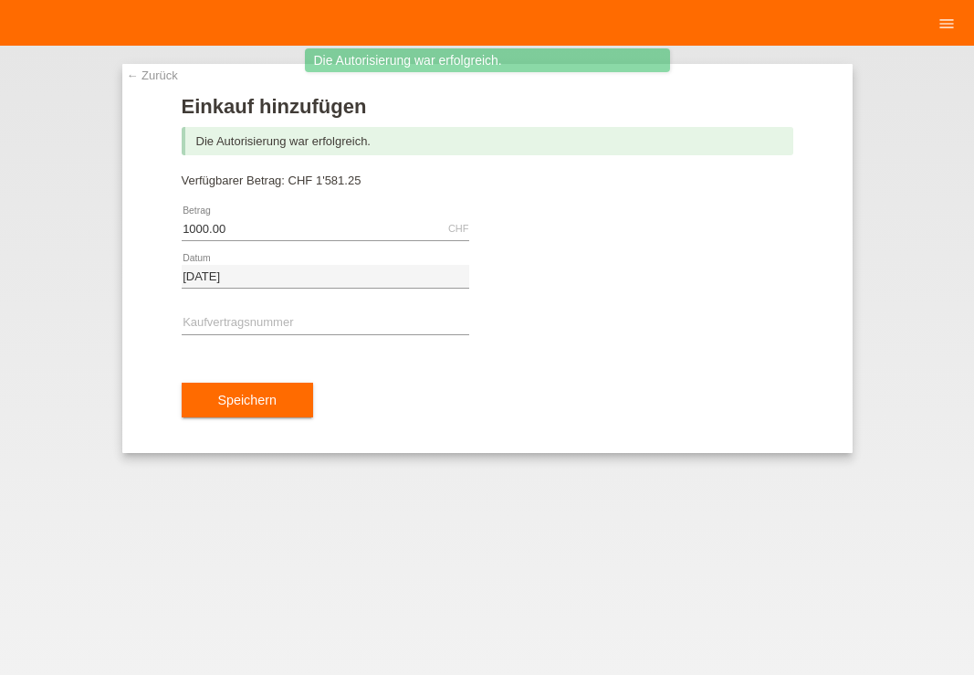
drag, startPoint x: 385, startPoint y: 184, endPoint x: 226, endPoint y: 202, distance: 159.9
click at [368, 184] on div "Verfügbarer Betrag: CHF 1'581.25" at bounding box center [488, 180] width 612 height 14
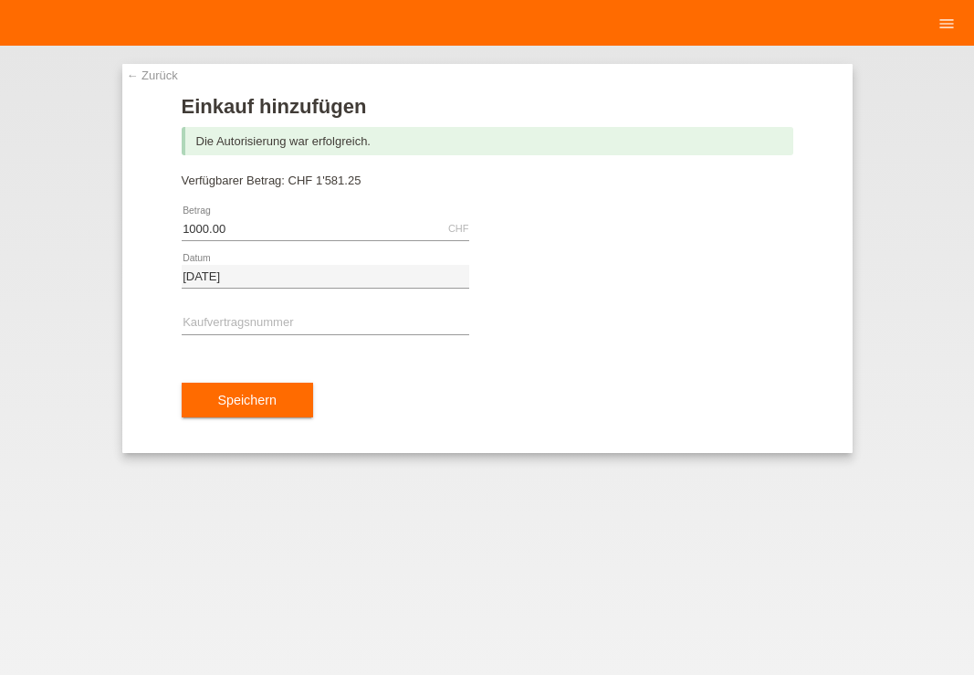
drag, startPoint x: 368, startPoint y: 184, endPoint x: 291, endPoint y: 186, distance: 76.7
click at [512, 193] on form "Einkauf hinzufügen Die Autorisierung war erfolgreich. Verfügbarer Betrag: CHF 1…" at bounding box center [488, 274] width 612 height 358
click at [240, 318] on input "text" at bounding box center [326, 323] width 288 height 23
click at [131, 76] on link "← Zurück" at bounding box center [152, 75] width 51 height 14
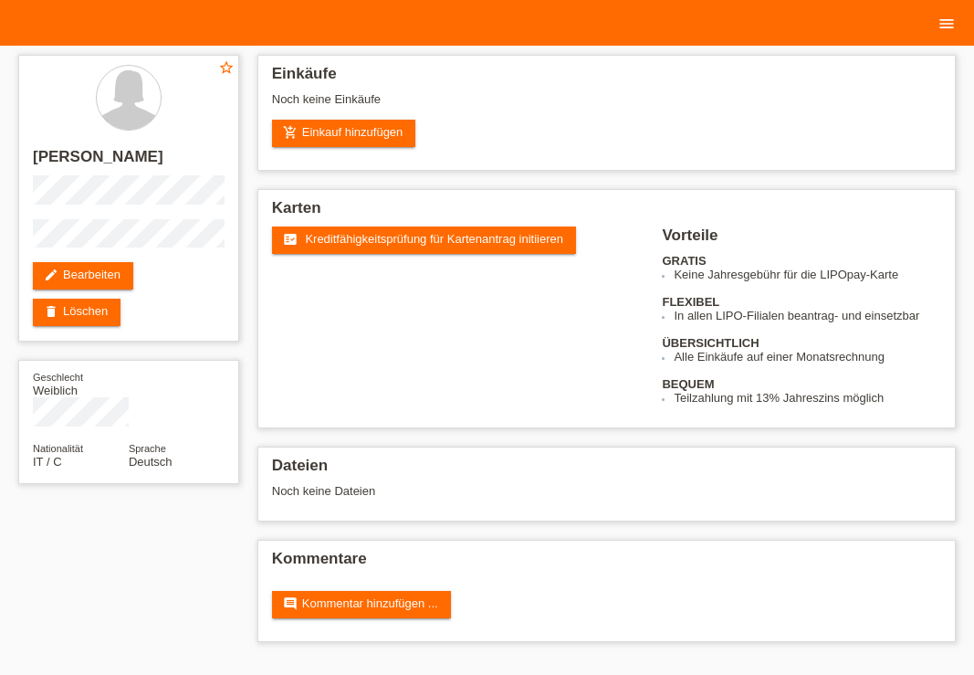
click at [948, 26] on icon "menu" at bounding box center [947, 24] width 18 height 18
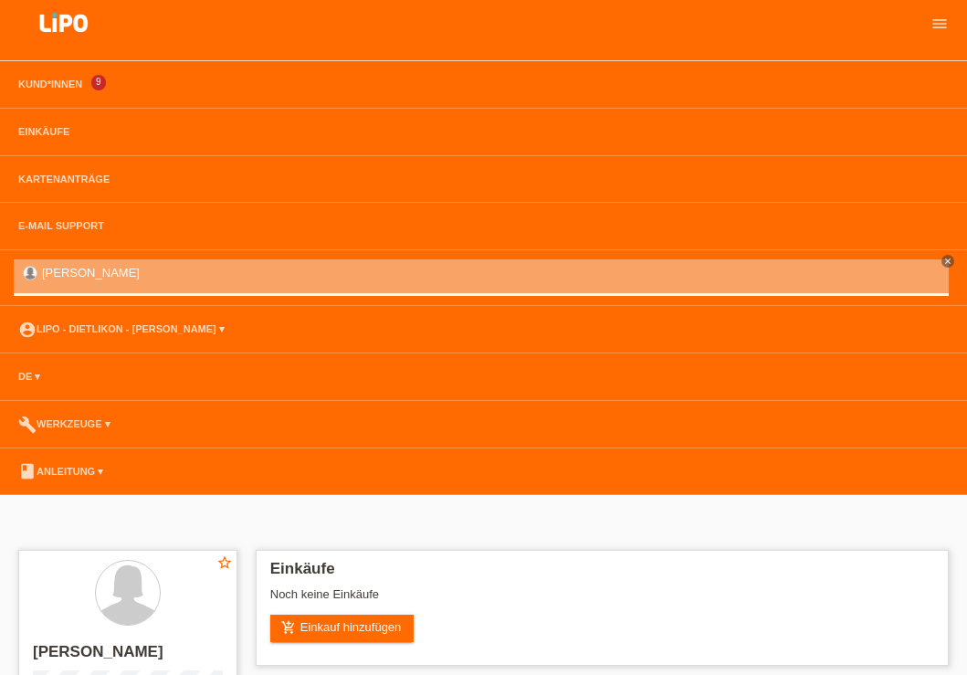
click at [162, 336] on li "account_circle LIPO - Dietlikon - [PERSON_NAME] ▾" at bounding box center [483, 329] width 967 height 47
click at [230, 331] on link "account_circle LIPO - Dietlikon - [PERSON_NAME] ▾" at bounding box center [121, 328] width 225 height 11
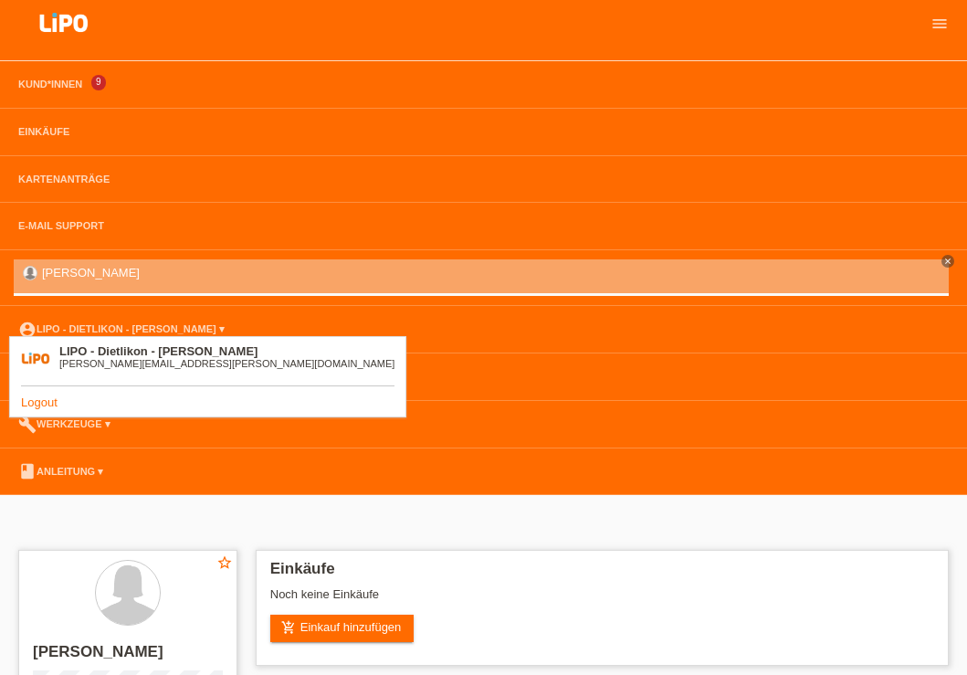
click at [27, 403] on link "Logout" at bounding box center [39, 402] width 37 height 14
